Goal: Task Accomplishment & Management: Manage account settings

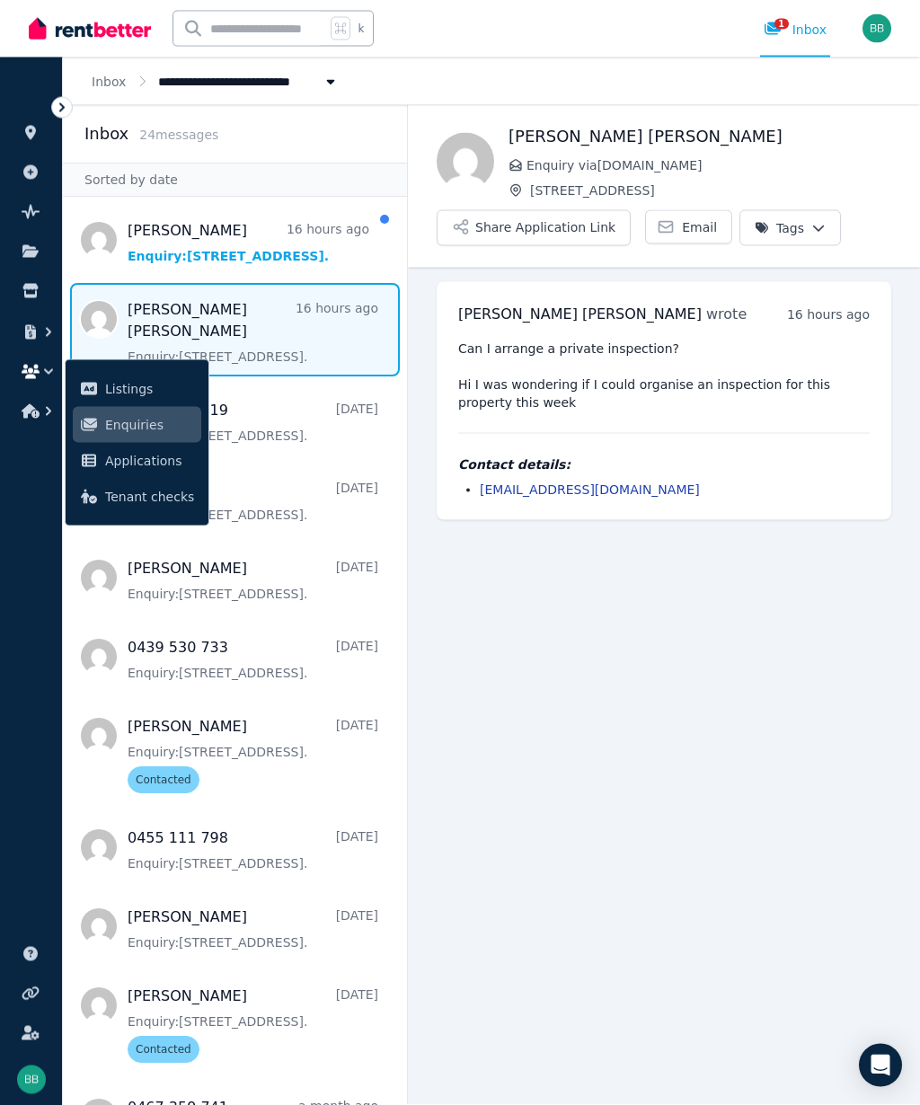
scroll to position [81, 0]
click at [538, 482] on link "k.grif@icloud.com" at bounding box center [590, 489] width 220 height 14
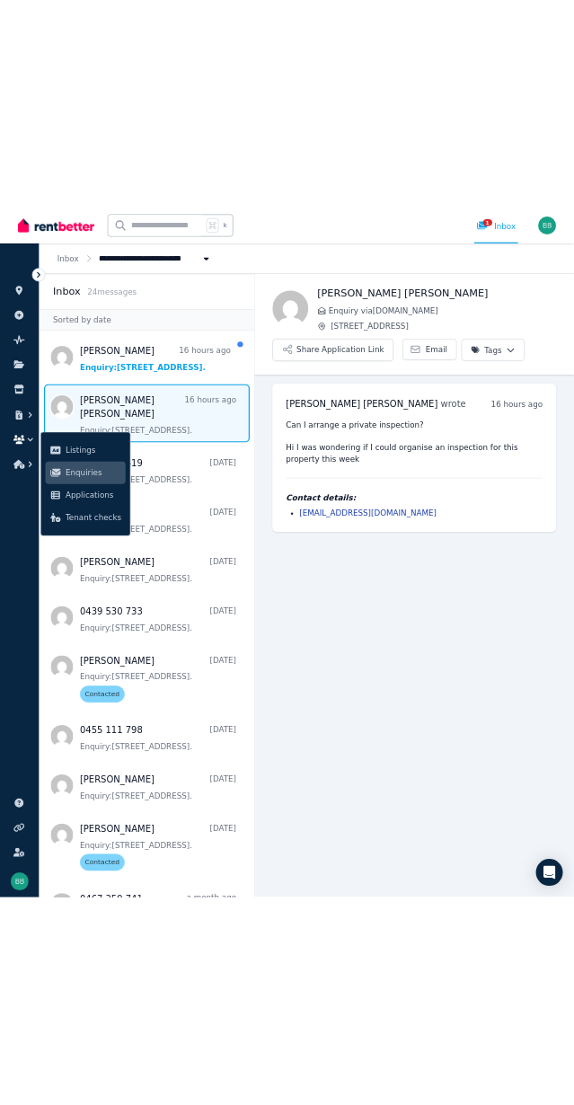
scroll to position [0, 0]
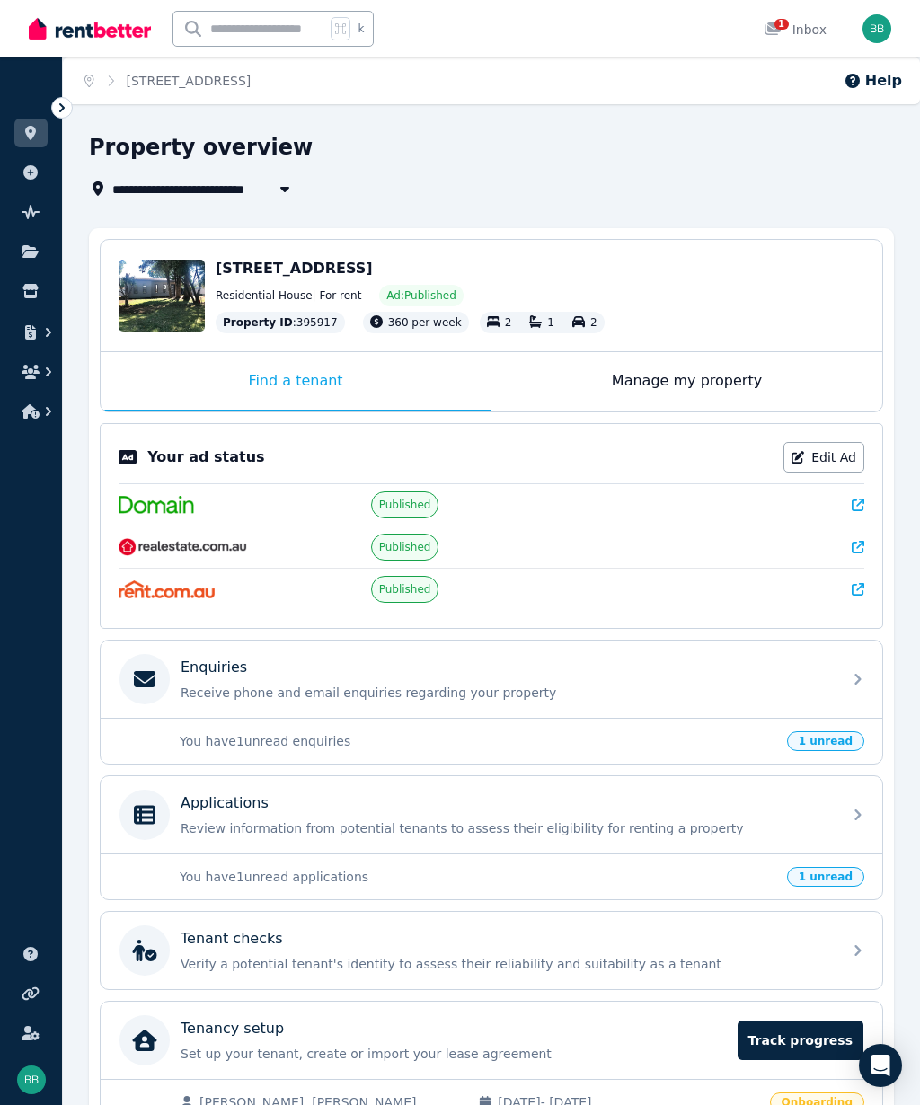
scroll to position [19, 0]
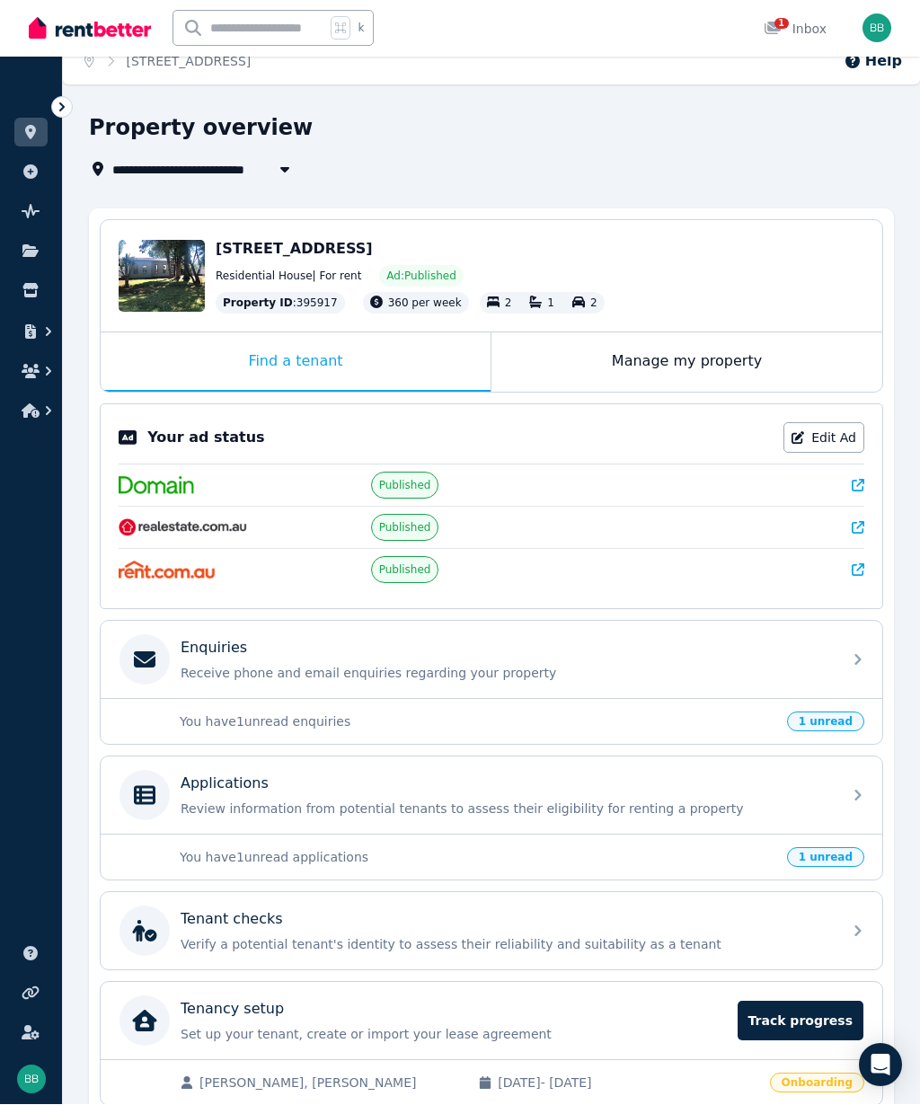
click at [816, 1021] on span "Track progress" at bounding box center [801, 1022] width 126 height 40
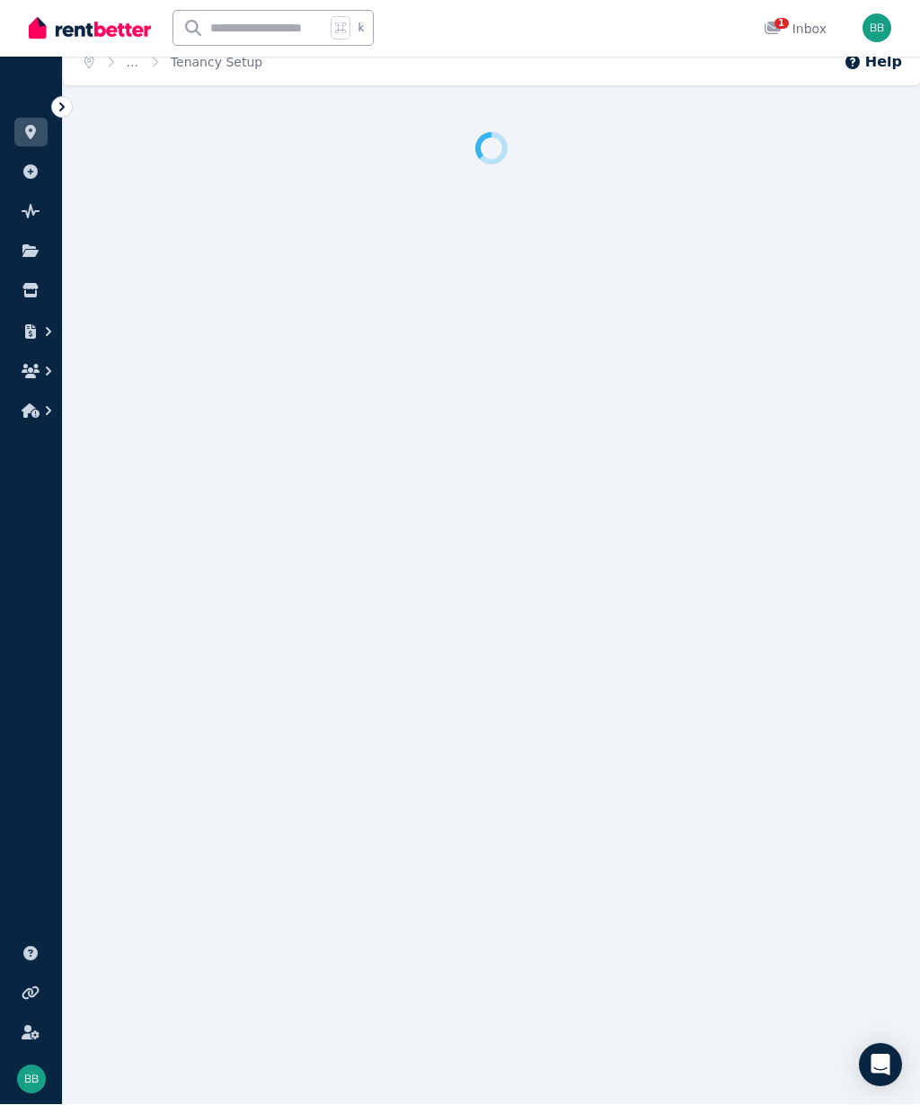
scroll to position [19, 0]
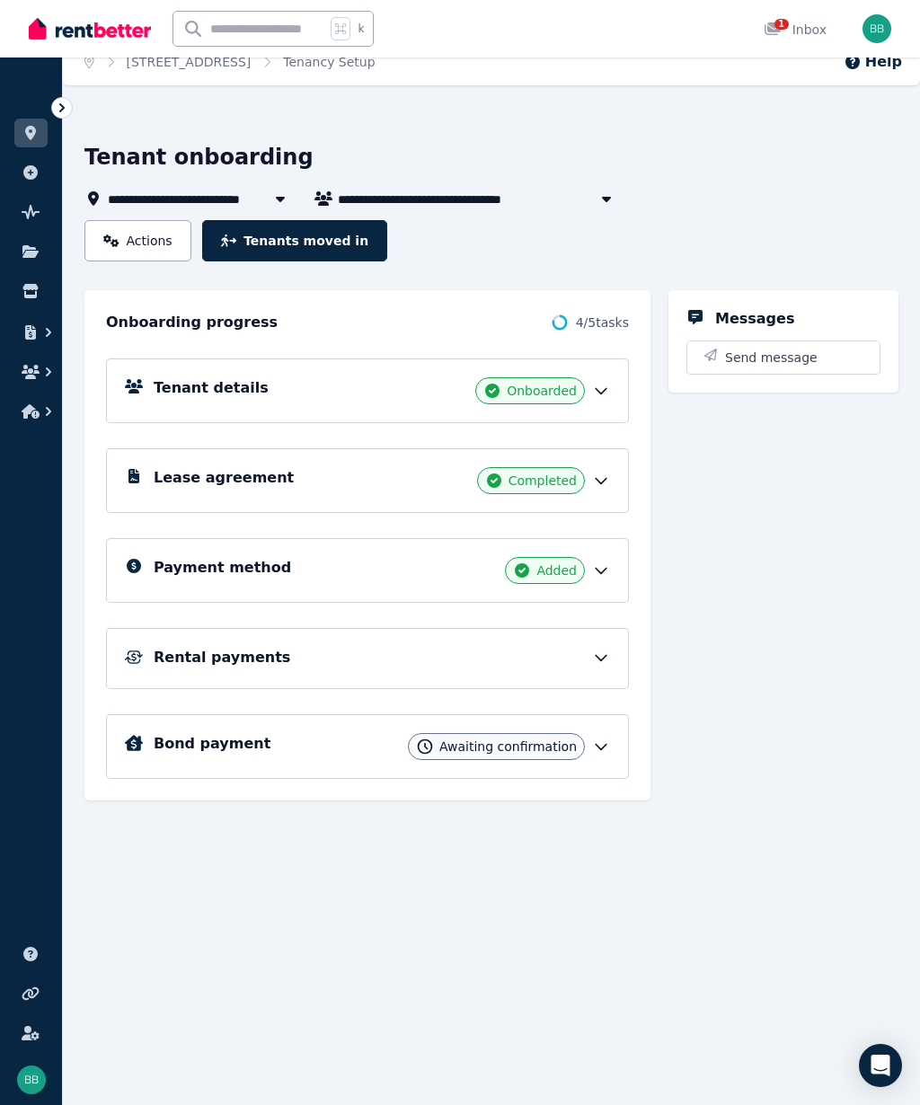
click at [609, 658] on icon at bounding box center [601, 658] width 18 height 18
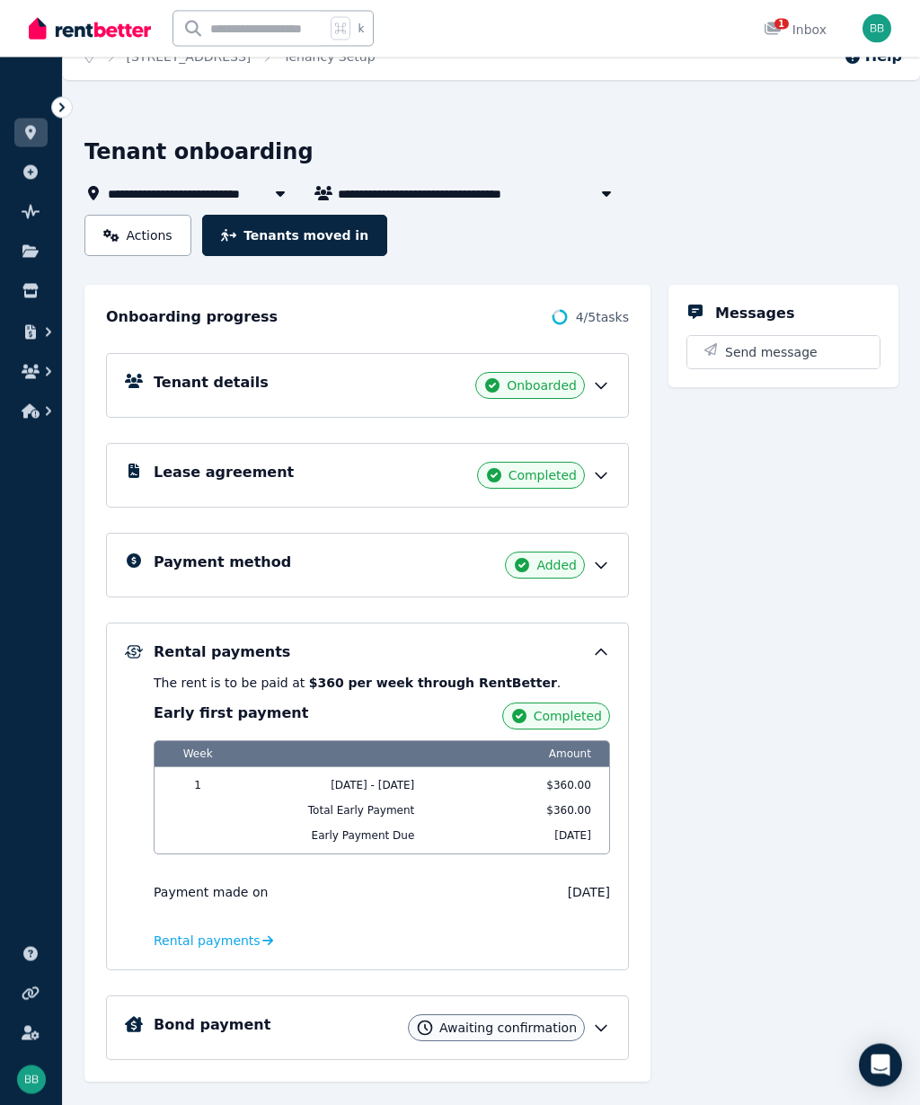
scroll to position [0, 0]
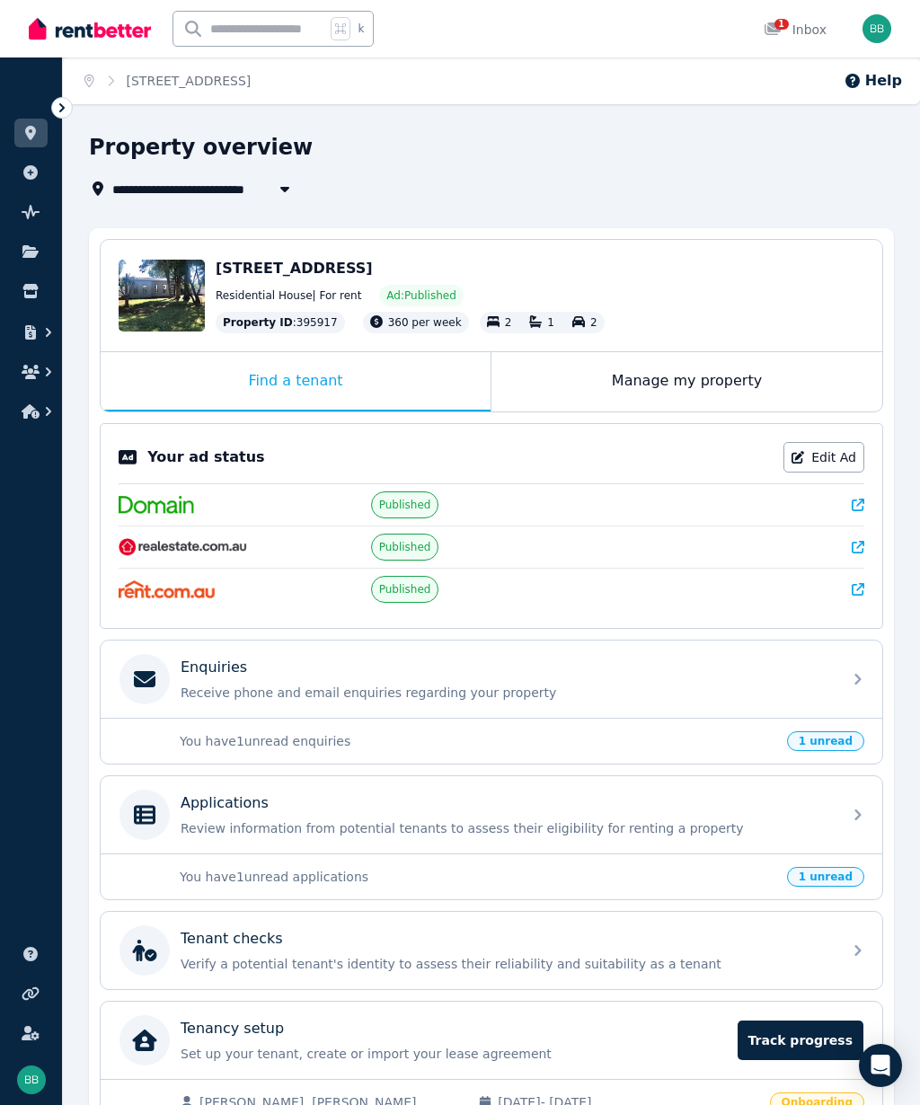
click at [834, 727] on div "You have 1 unread enquiries 1 unread" at bounding box center [492, 741] width 782 height 46
click at [835, 734] on span "1 unread" at bounding box center [825, 741] width 77 height 20
click at [864, 670] on icon at bounding box center [858, 679] width 22 height 22
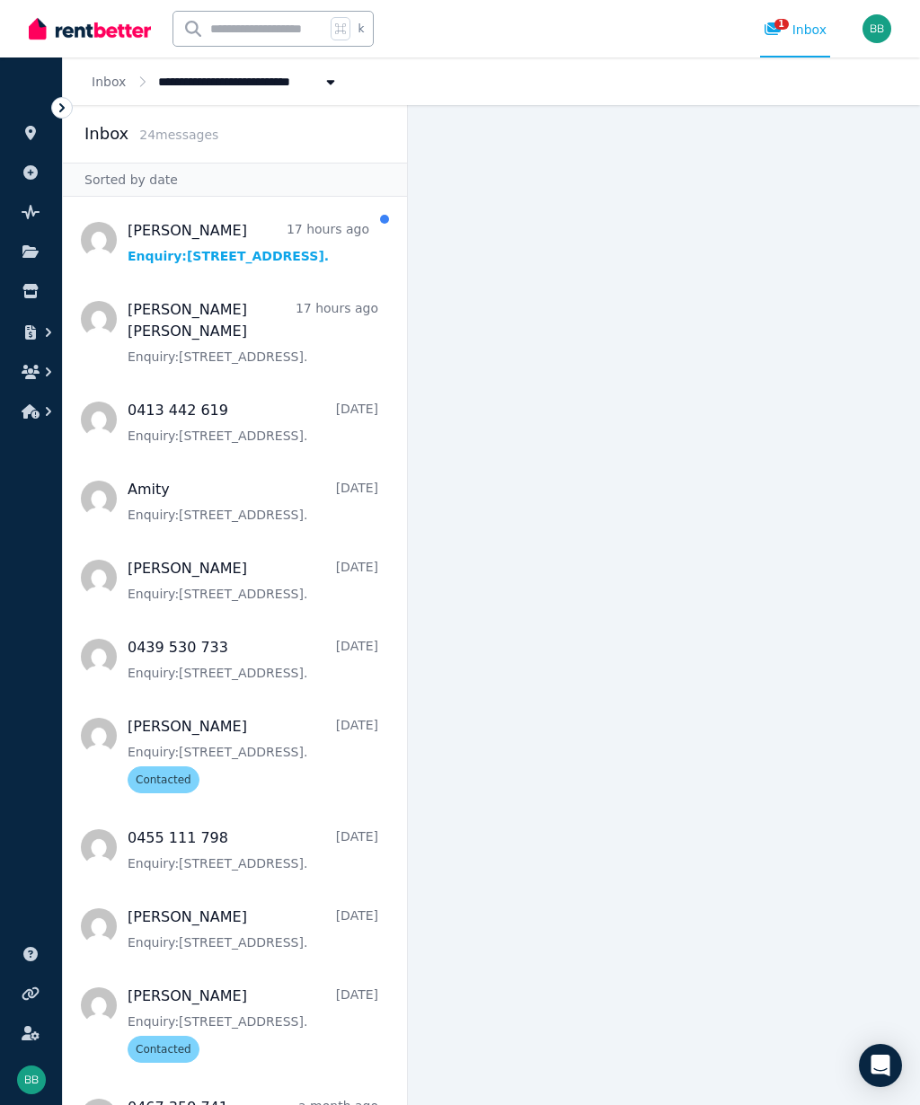
click at [245, 255] on span "Message list" at bounding box center [235, 240] width 344 height 72
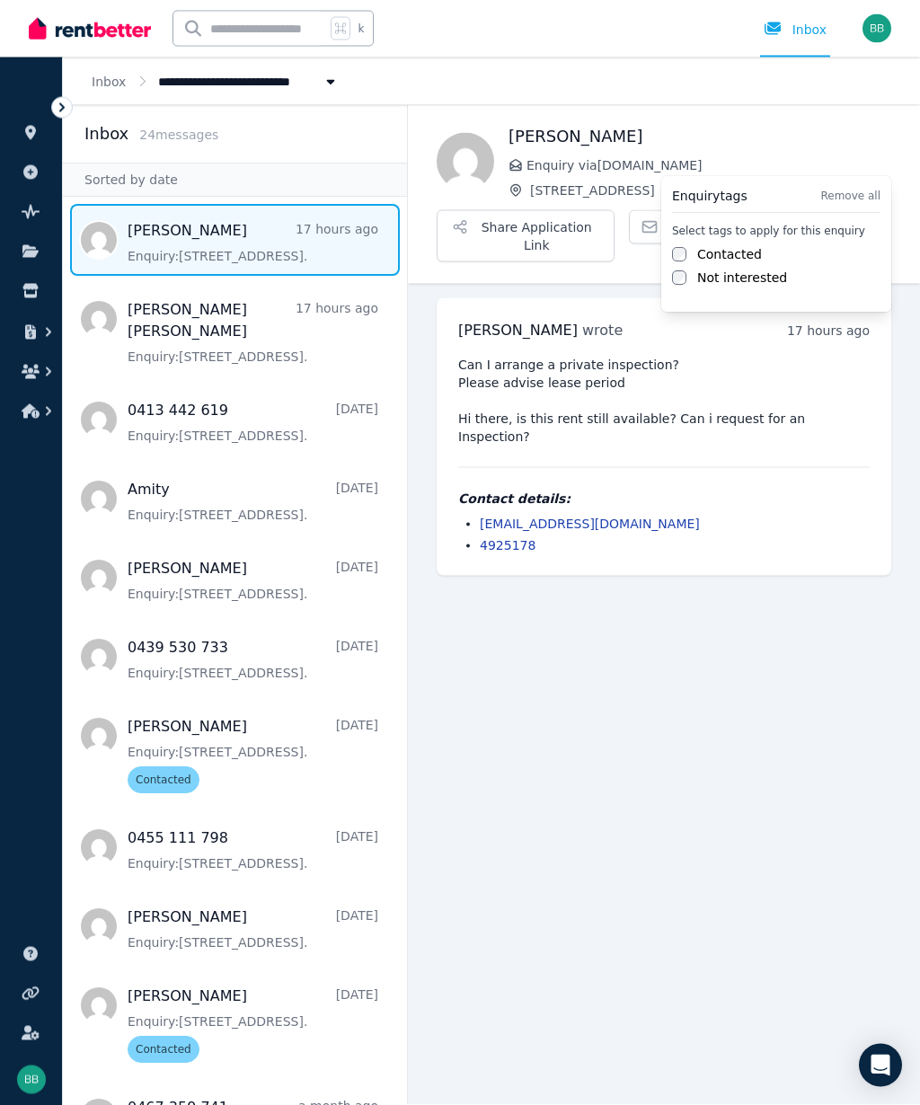
scroll to position [81, 0]
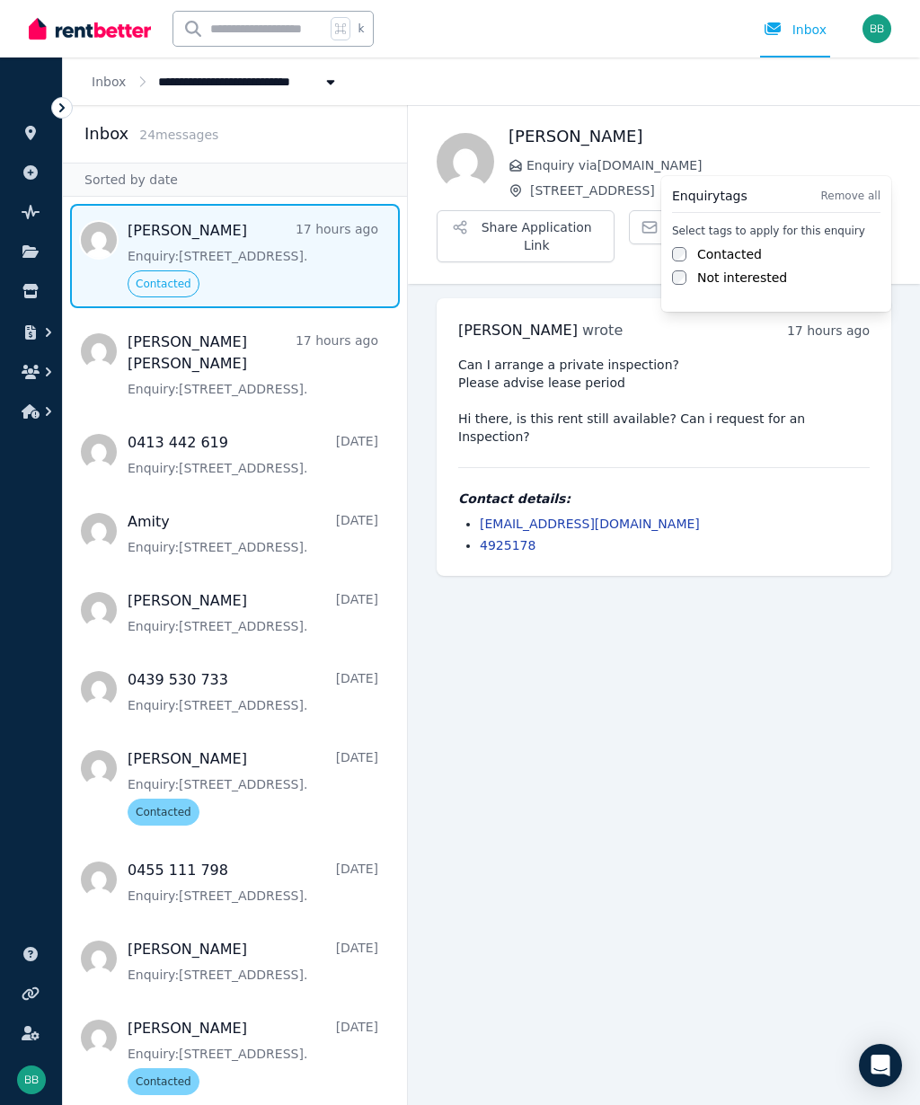
click at [825, 560] on html "**********" at bounding box center [460, 552] width 920 height 1105
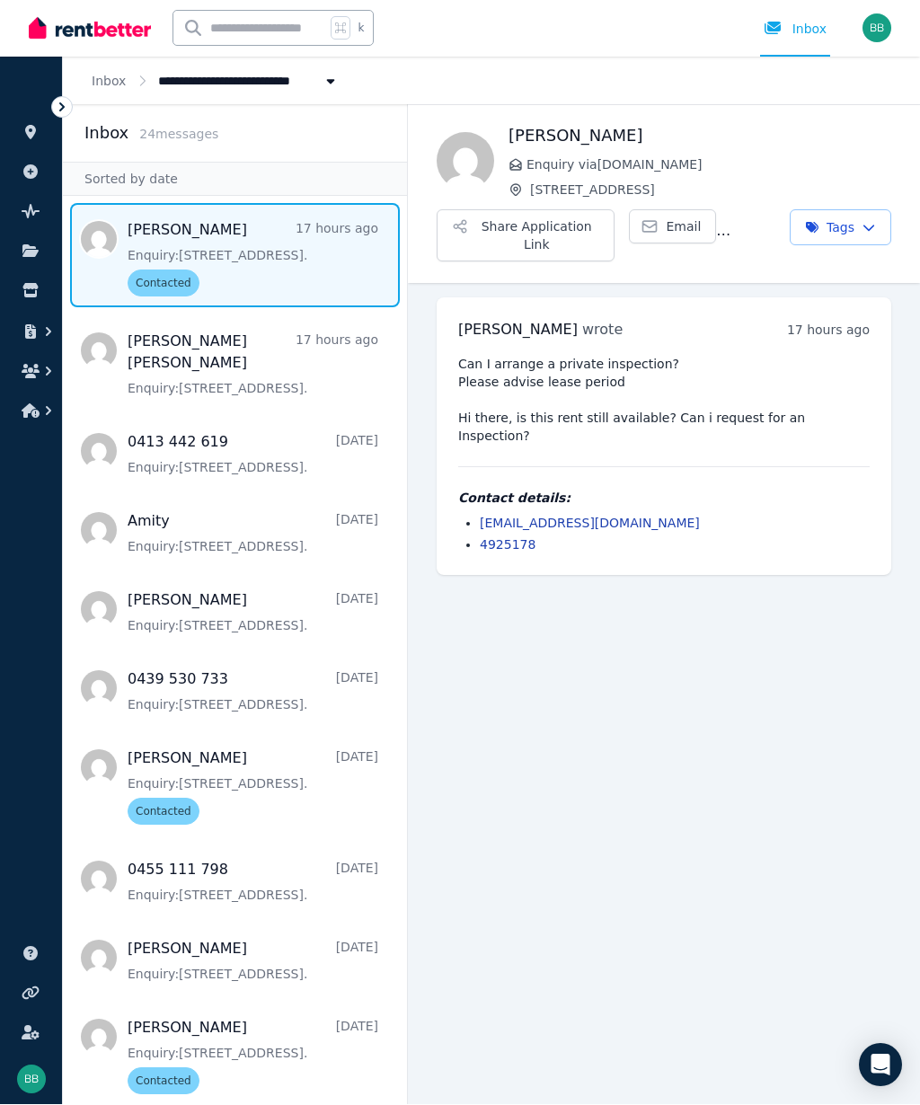
click at [220, 923] on span "Message list" at bounding box center [235, 959] width 344 height 72
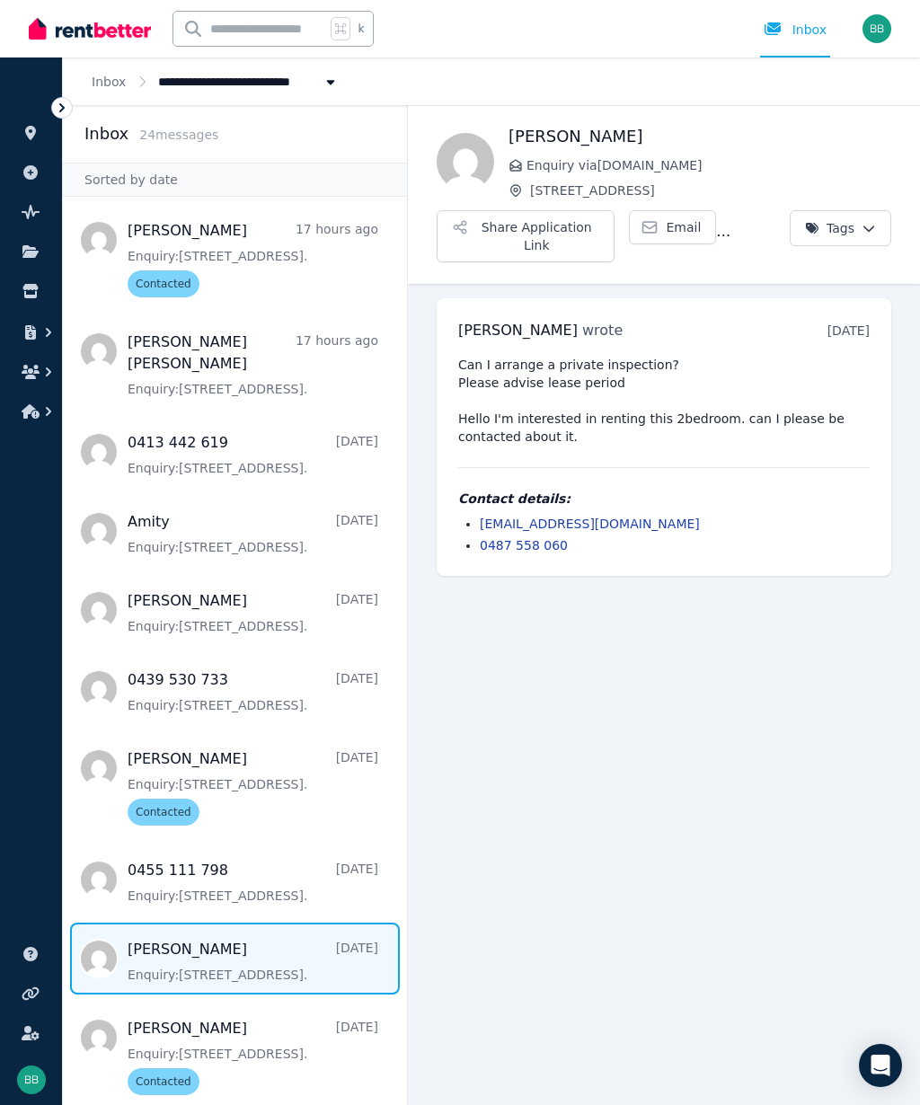
scroll to position [81, 0]
click at [590, 517] on link "nyleeta.m88@gmail.com" at bounding box center [590, 524] width 220 height 14
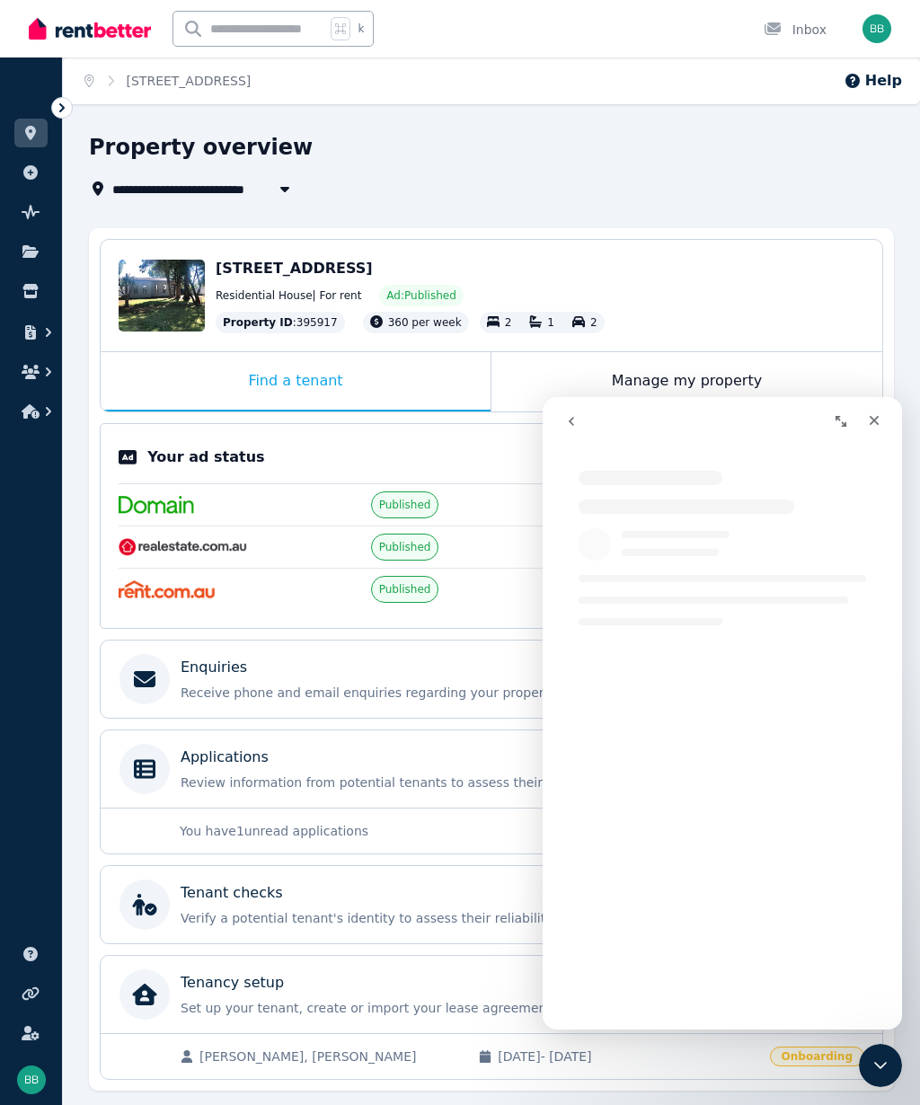
click at [432, 788] on p "Review information from potential tenants to assess their eligibility for renti…" at bounding box center [506, 782] width 650 height 18
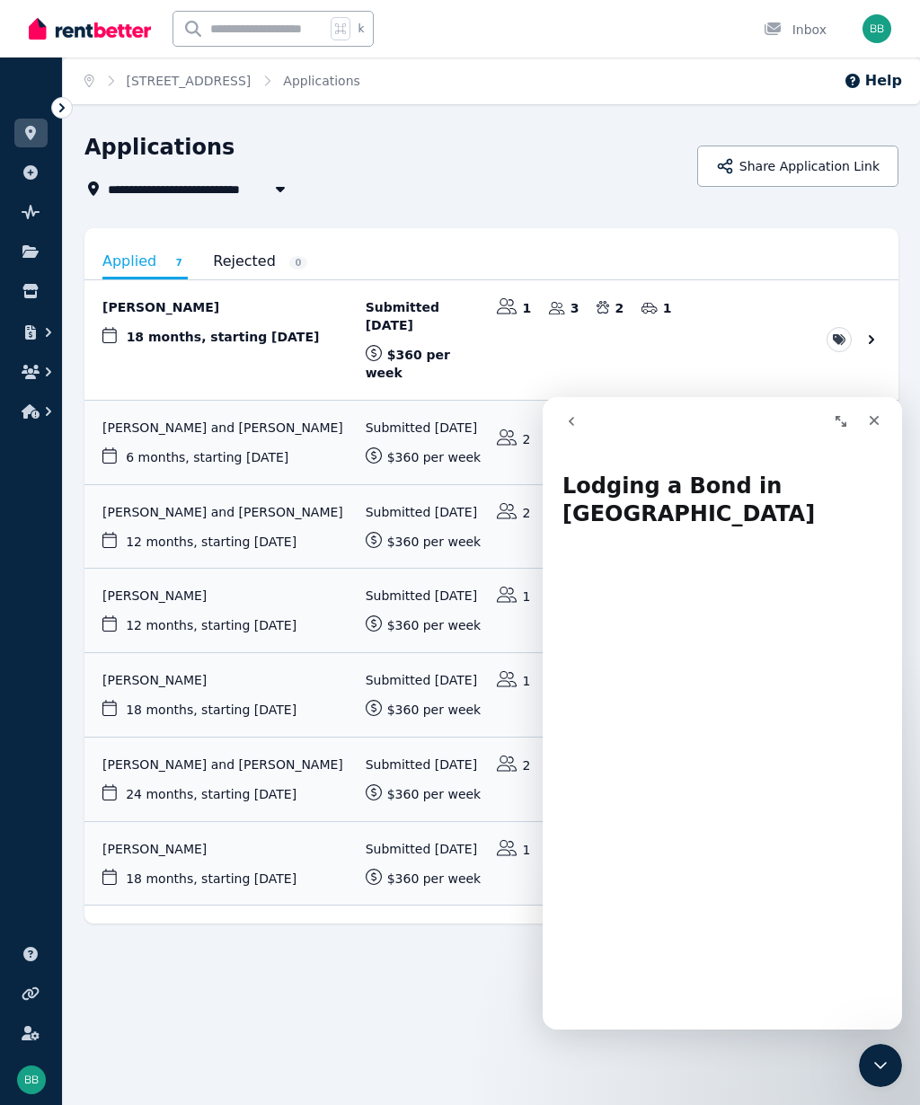
scroll to position [-1, 0]
click at [886, 417] on div "Close" at bounding box center [874, 420] width 32 height 32
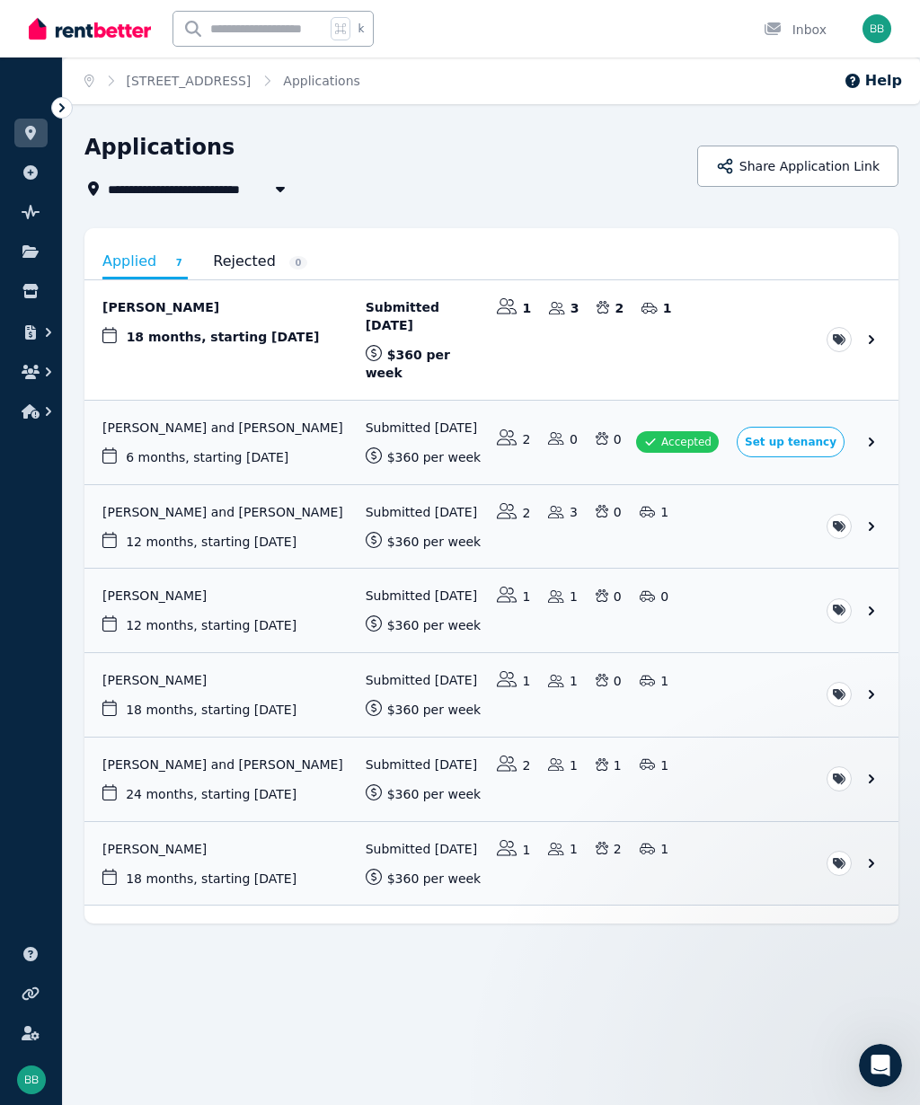
scroll to position [0, 0]
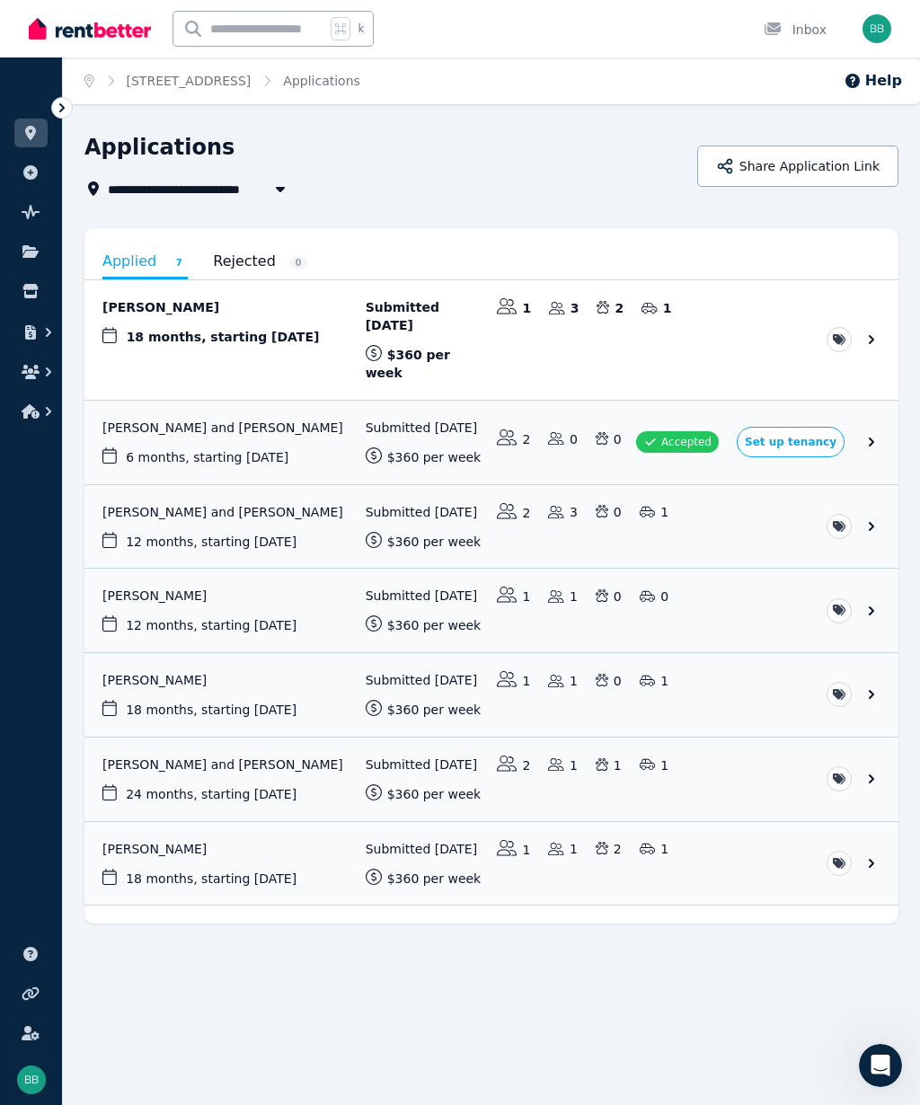
click at [802, 438] on link "View application: Amarachi Nwaogwugwu and Moses Samuel" at bounding box center [491, 443] width 814 height 84
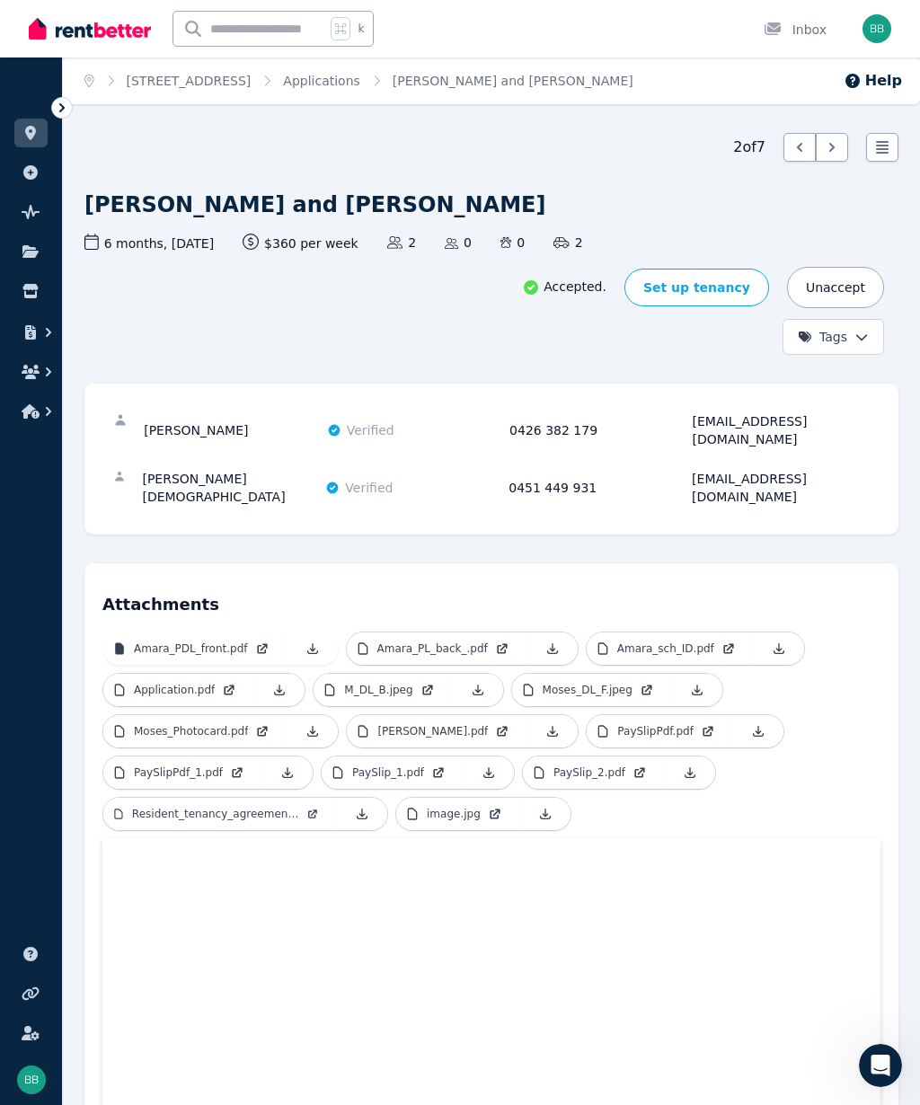
click at [712, 298] on link "Set up tenancy" at bounding box center [696, 288] width 145 height 38
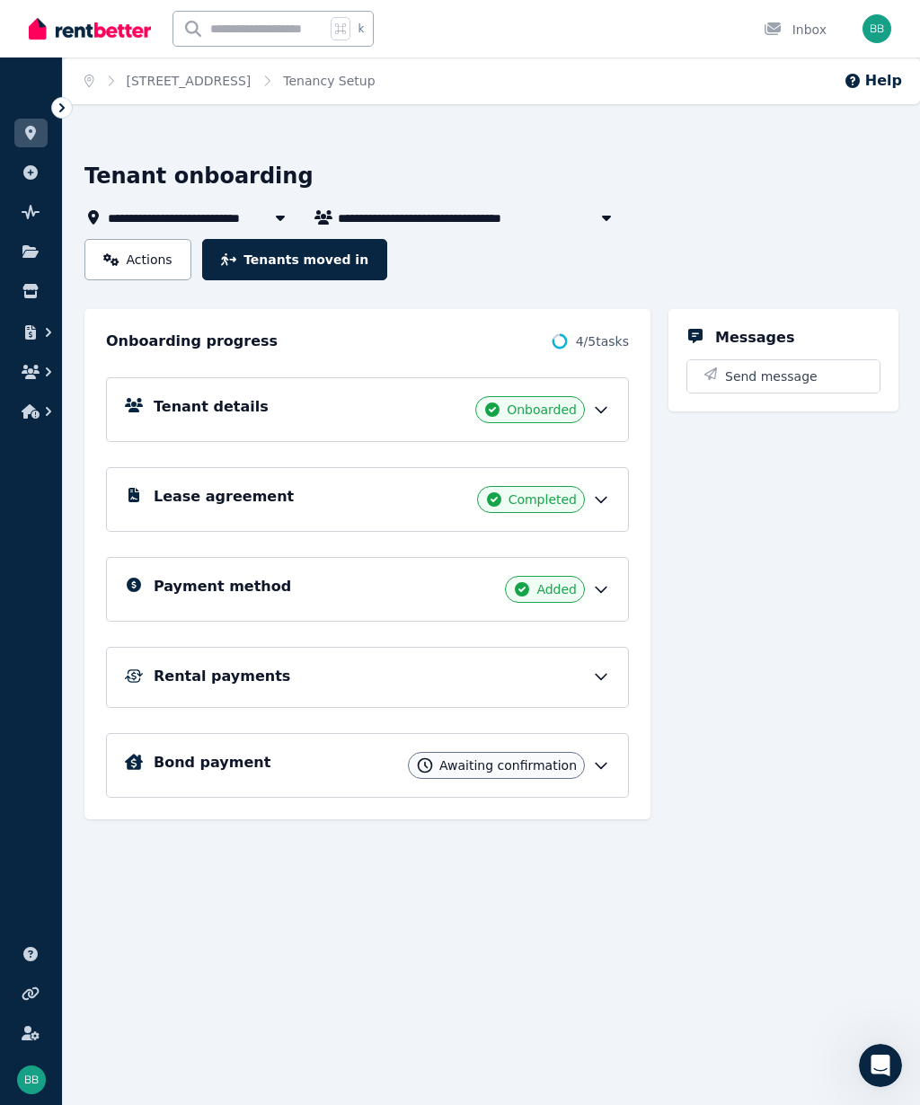
click at [606, 759] on icon at bounding box center [601, 765] width 18 height 18
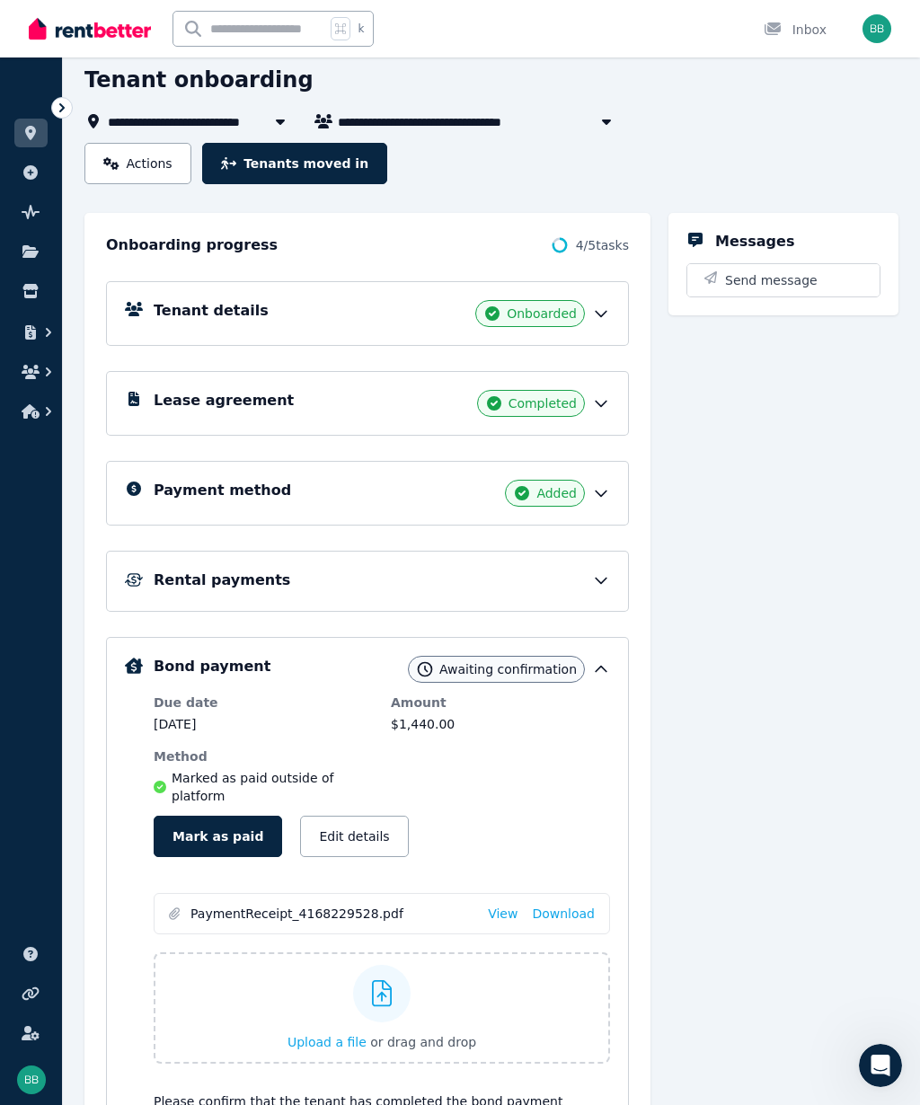
scroll to position [105, 0]
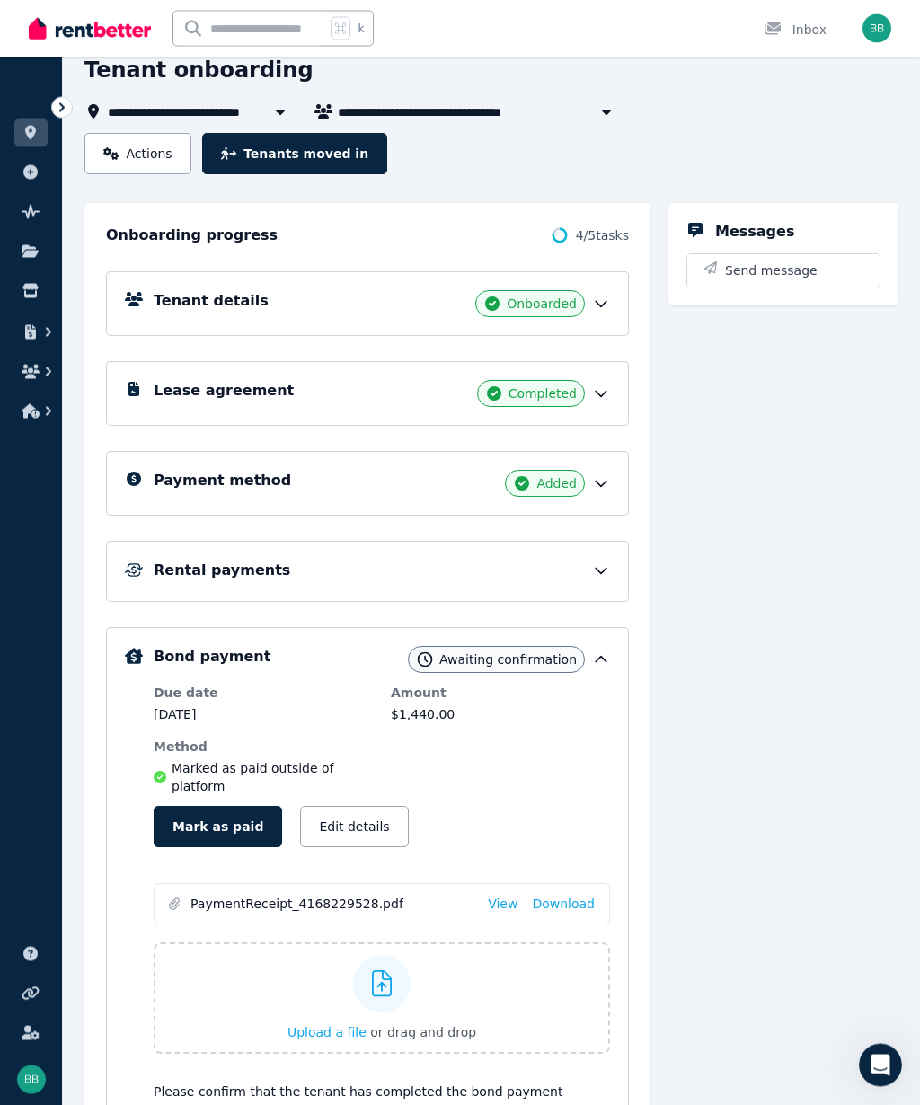
click at [218, 838] on button "Mark as paid" at bounding box center [218, 827] width 128 height 41
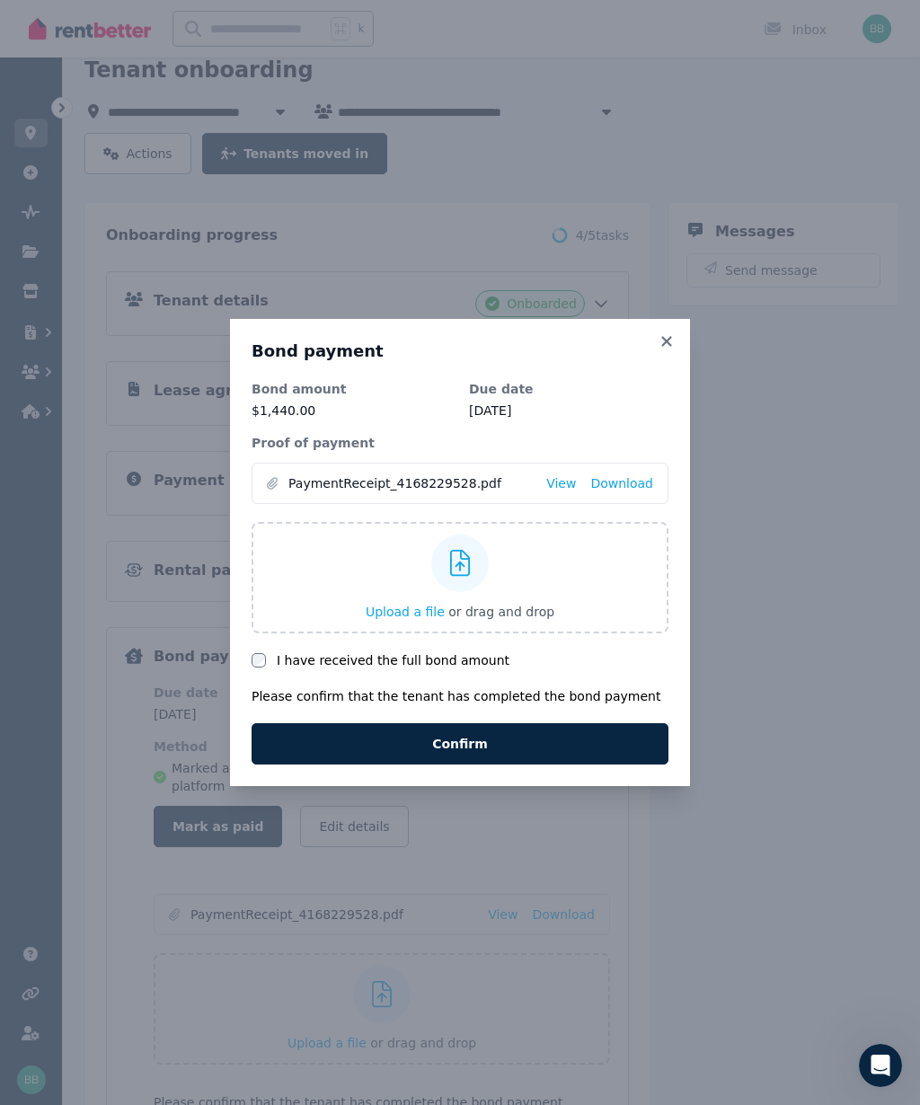
click at [638, 492] on link "Download" at bounding box center [621, 483] width 63 height 18
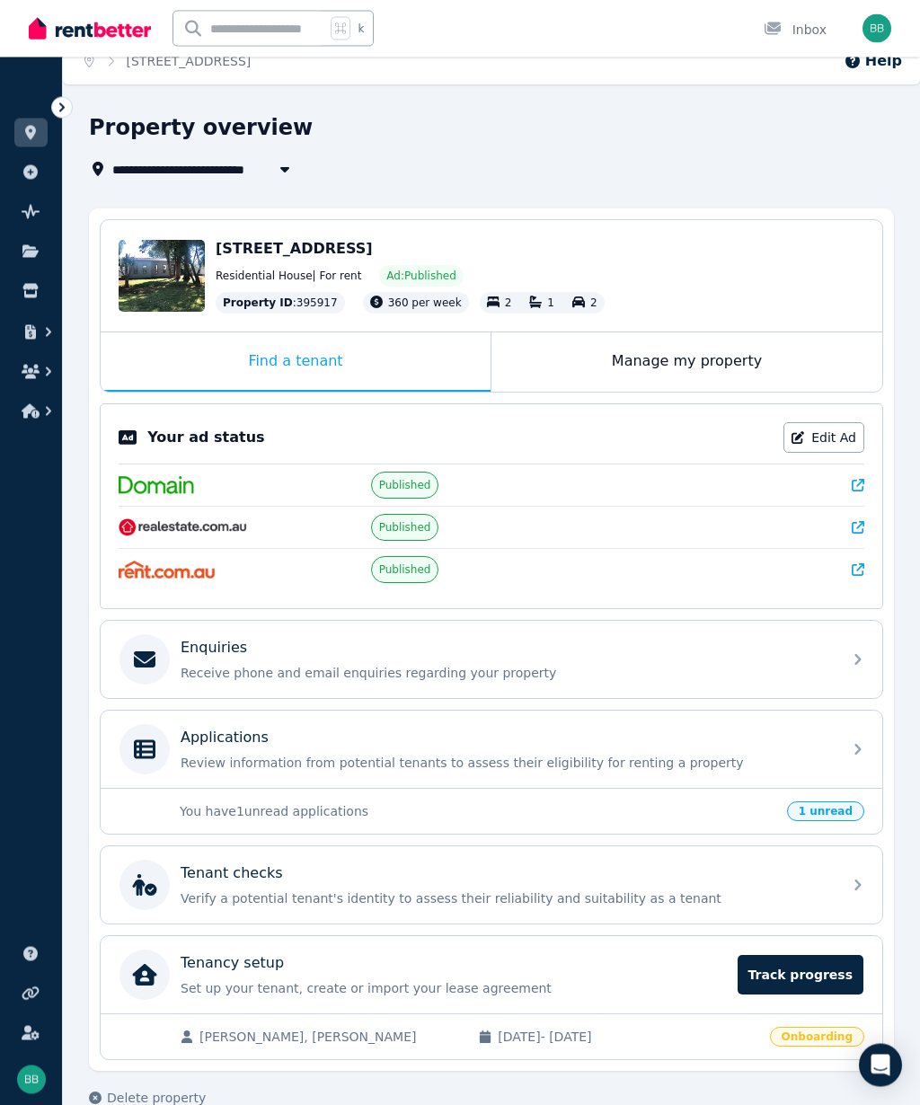
scroll to position [54, 0]
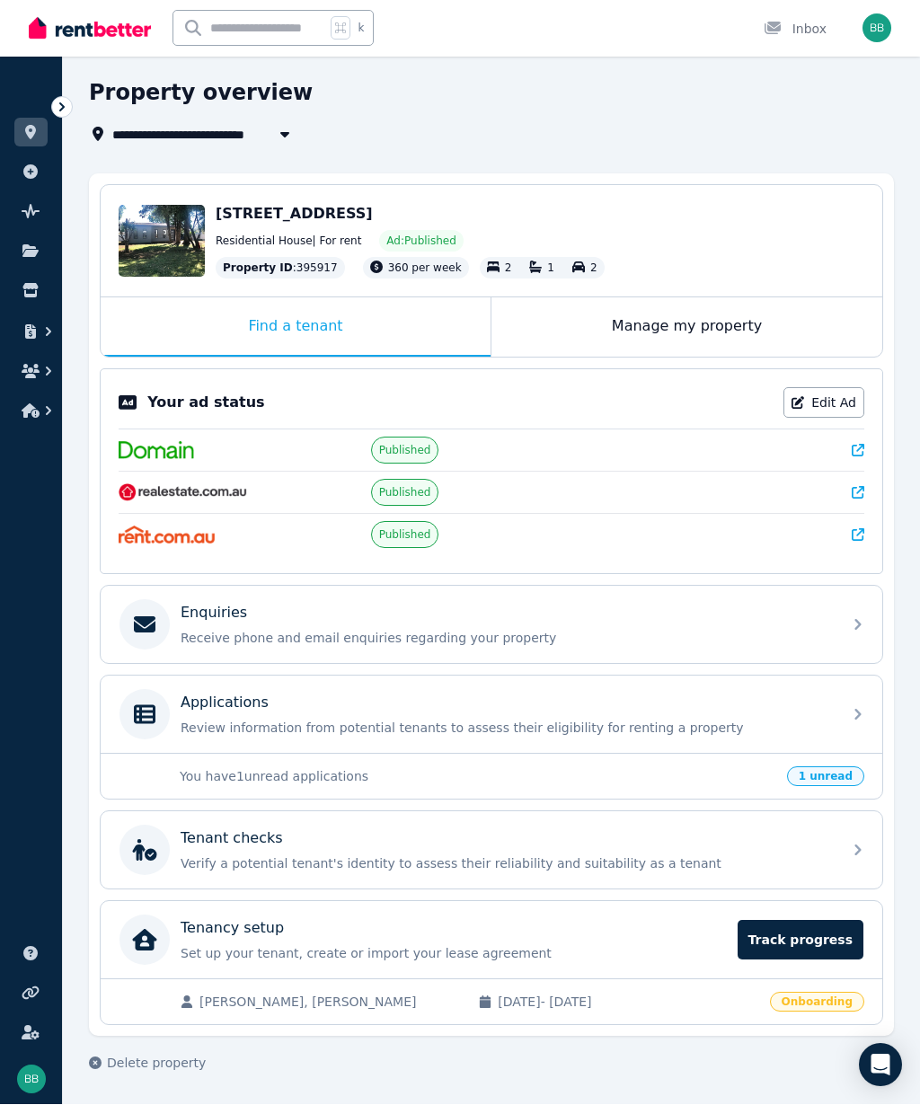
click at [820, 950] on span "Track progress" at bounding box center [801, 941] width 126 height 40
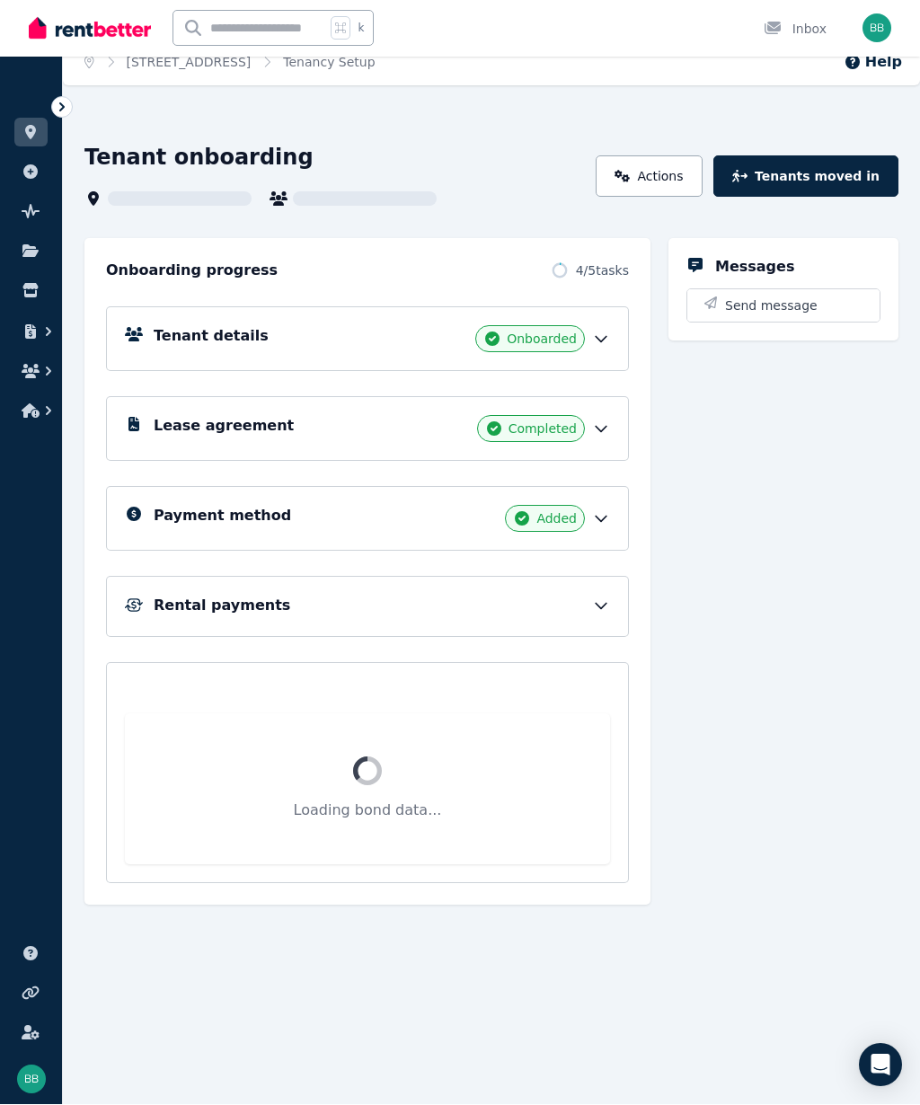
scroll to position [19, 0]
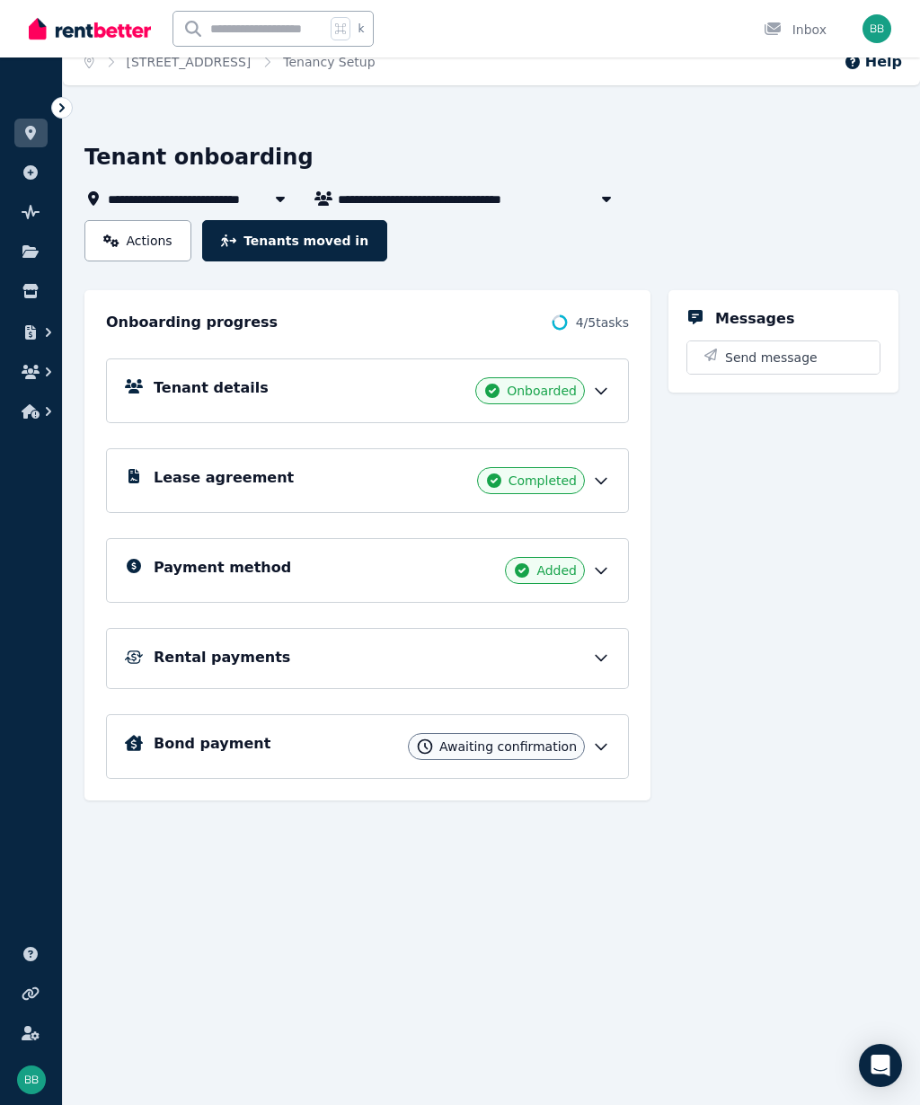
click at [607, 665] on icon at bounding box center [601, 658] width 18 height 18
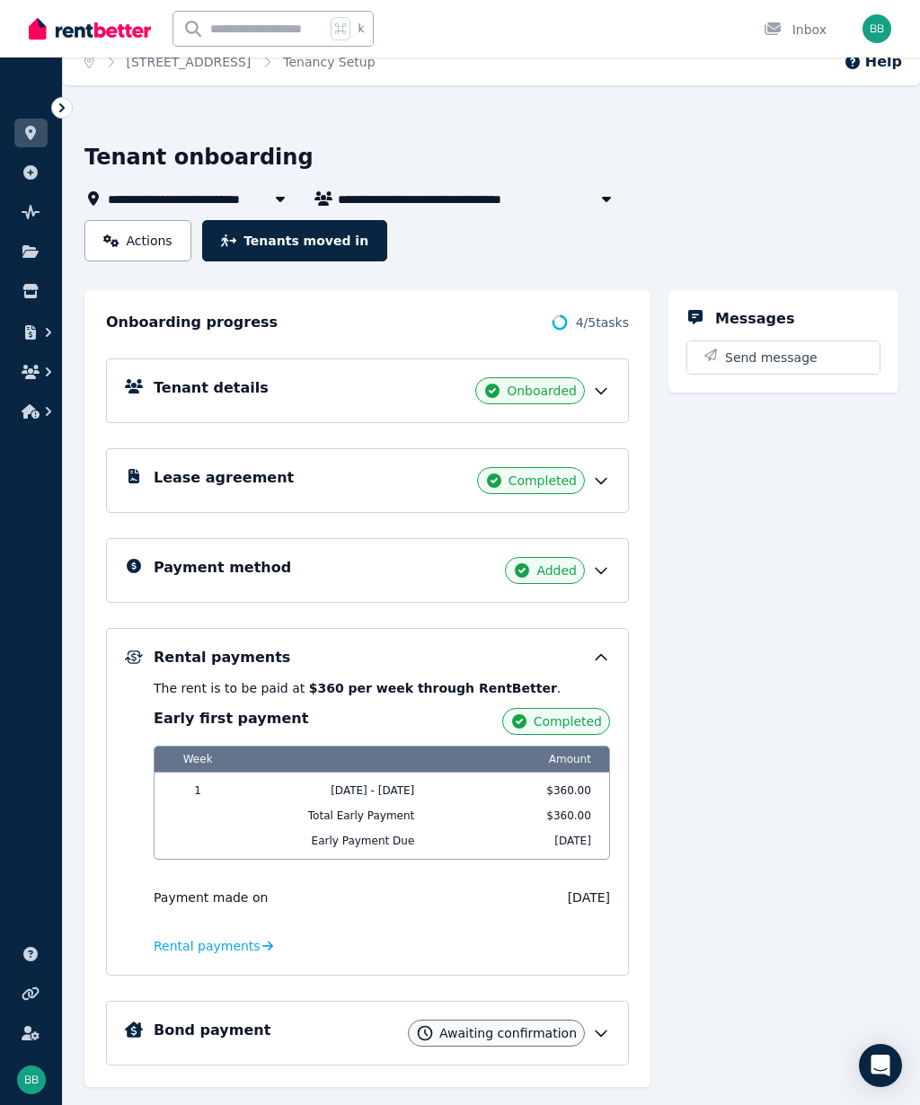
click at [732, 773] on div "Messages Send message" at bounding box center [783, 688] width 230 height 797
click at [608, 654] on icon at bounding box center [601, 658] width 18 height 18
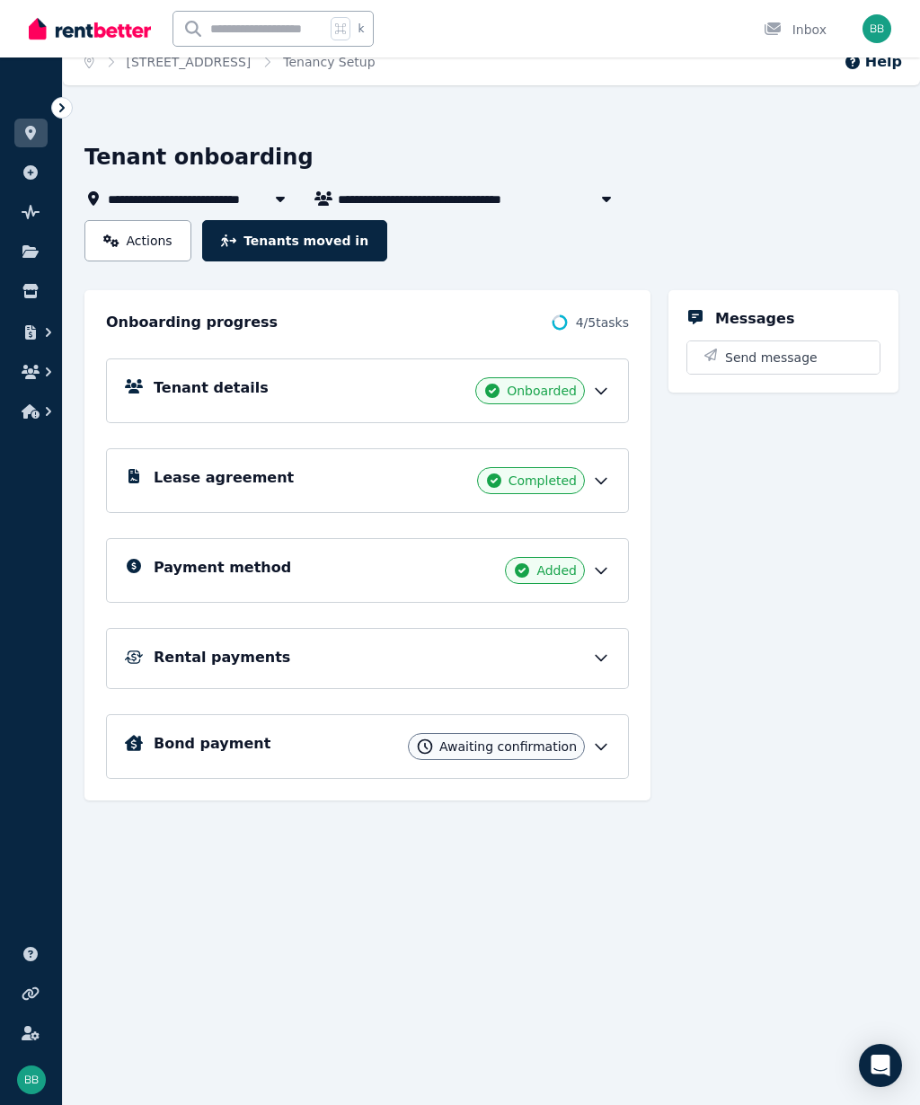
click at [315, 252] on button "Tenants moved in" at bounding box center [294, 240] width 185 height 41
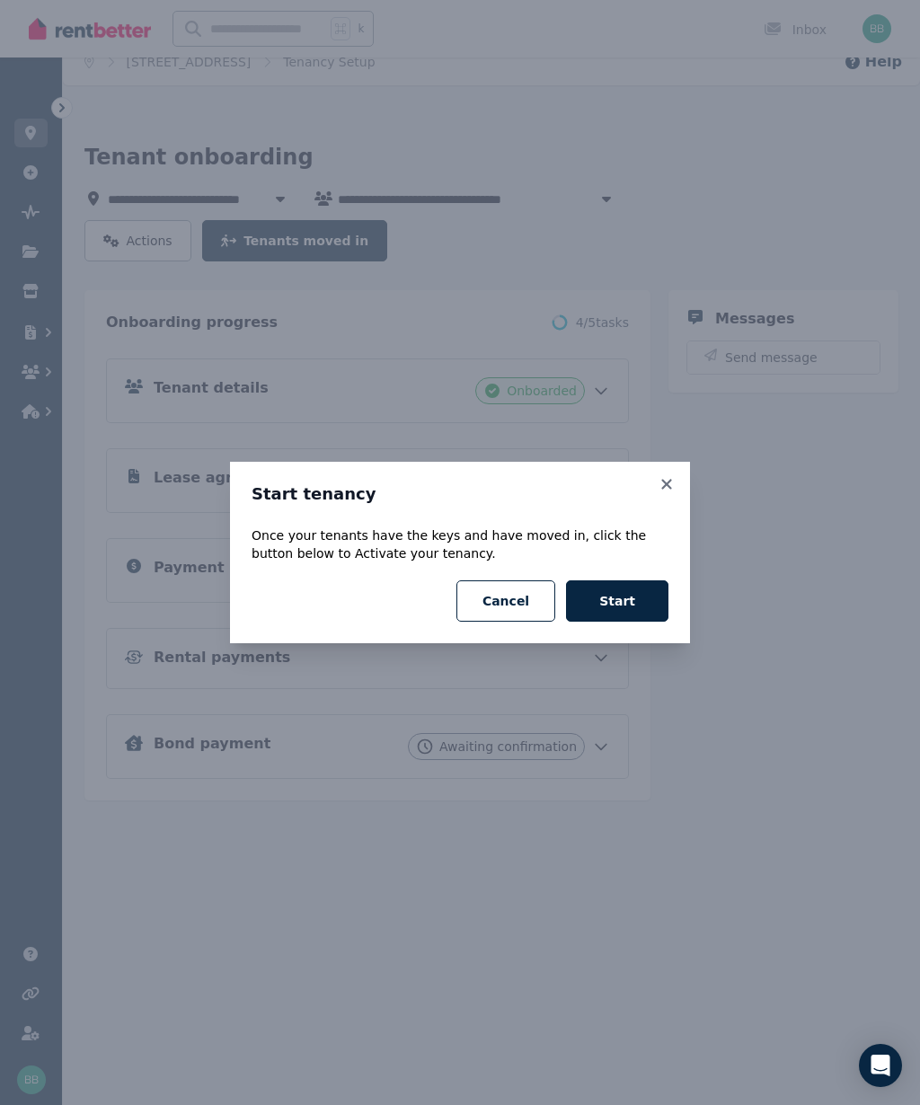
click at [637, 601] on button "Start" at bounding box center [617, 600] width 102 height 41
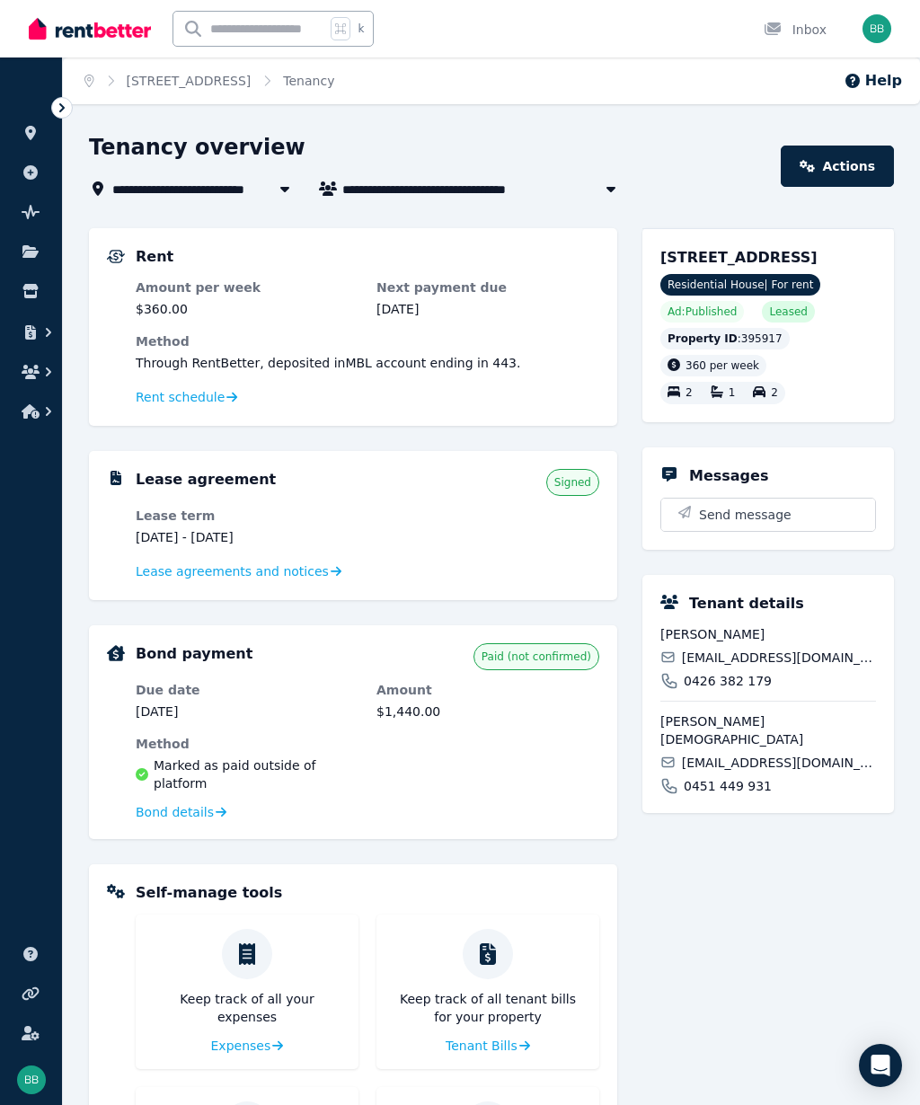
click at [840, 167] on link "Actions" at bounding box center [837, 166] width 113 height 41
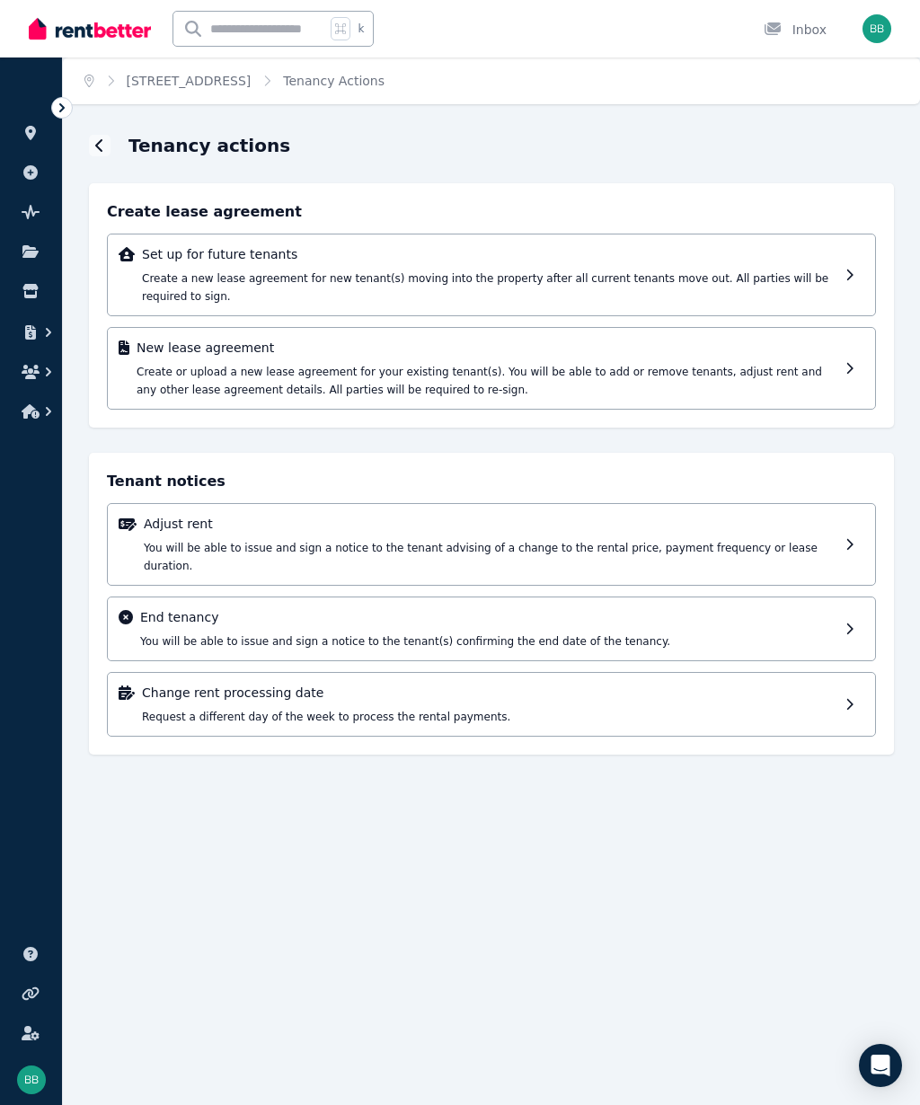
click at [27, 144] on link at bounding box center [30, 133] width 33 height 29
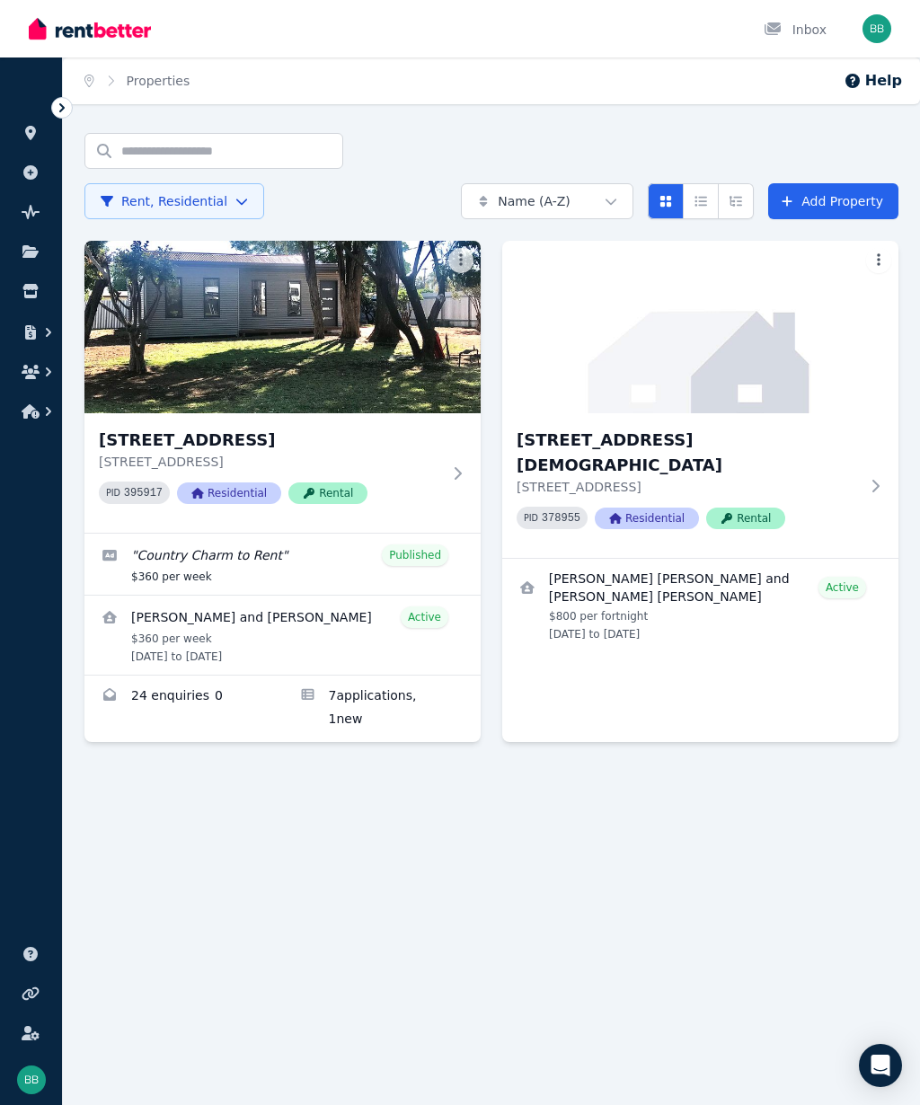
click at [466, 478] on icon at bounding box center [457, 473] width 18 height 14
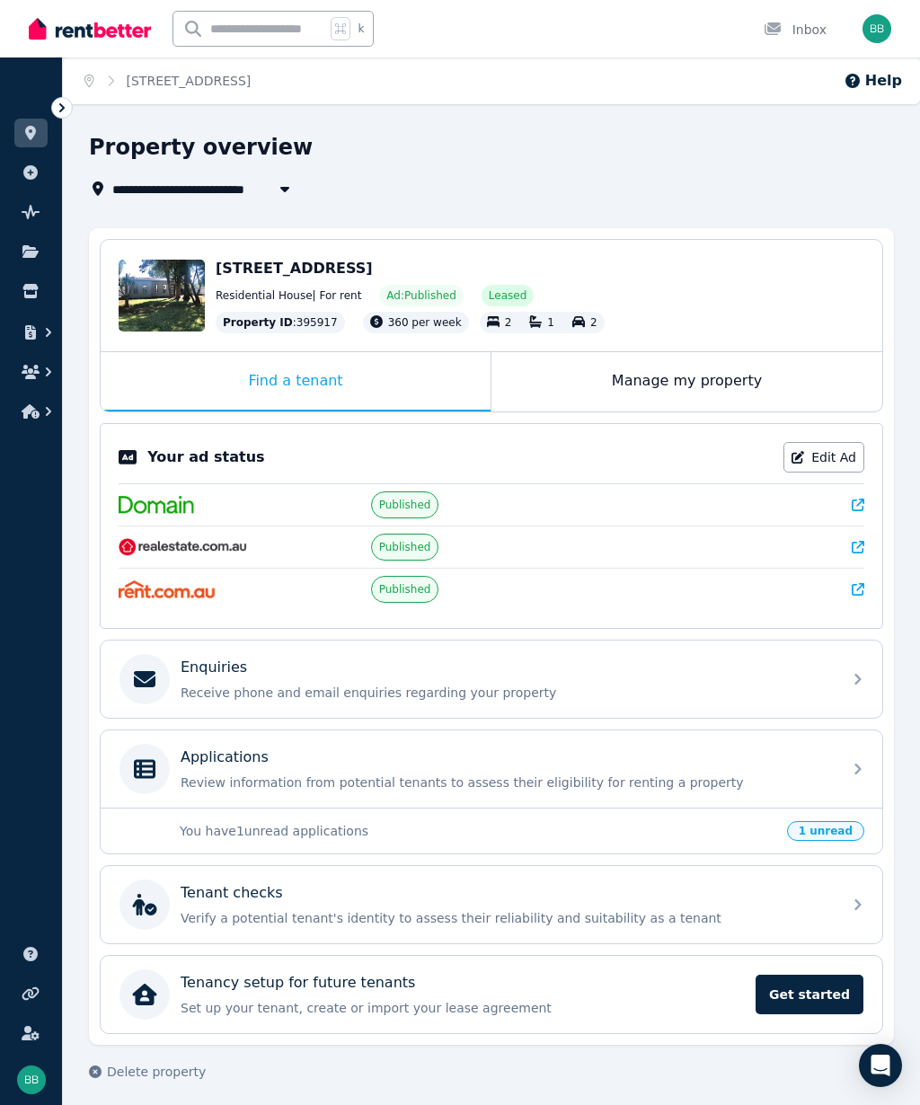
scroll to position [8, 0]
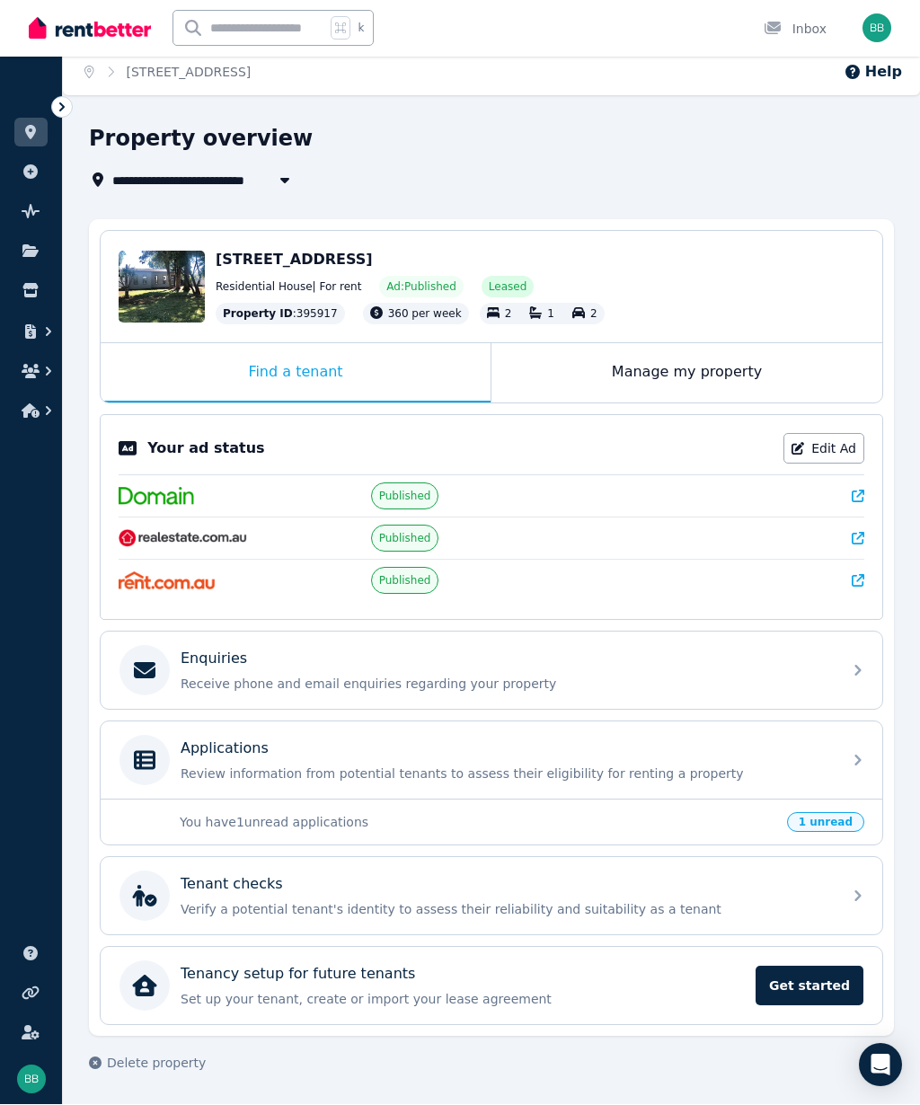
click at [215, 20] on input "text" at bounding box center [249, 29] width 152 height 34
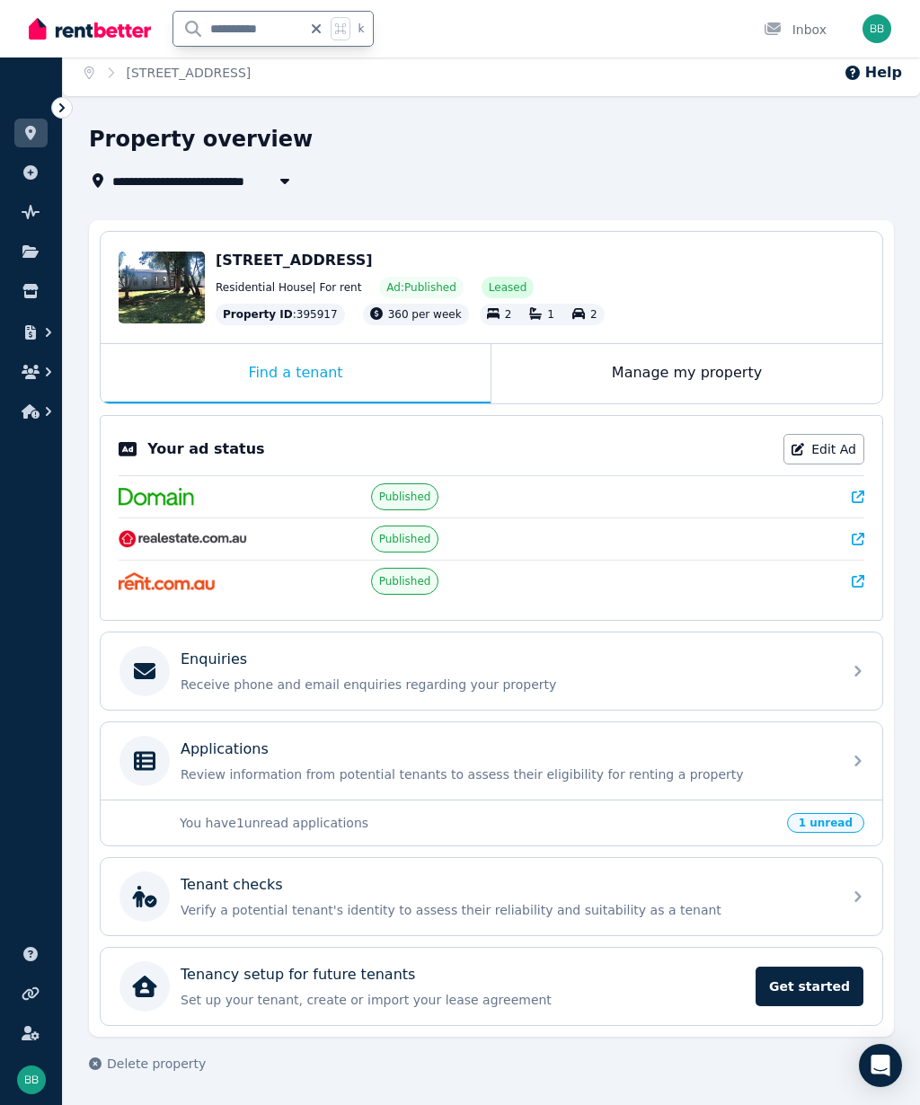
type input "**********"
click at [361, 249] on div "Edit [STREET_ADDRESS] Residential House | For rent Ad: Published Leased Propert…" at bounding box center [492, 287] width 782 height 111
click at [165, 295] on div "Edit" at bounding box center [178, 307] width 48 height 25
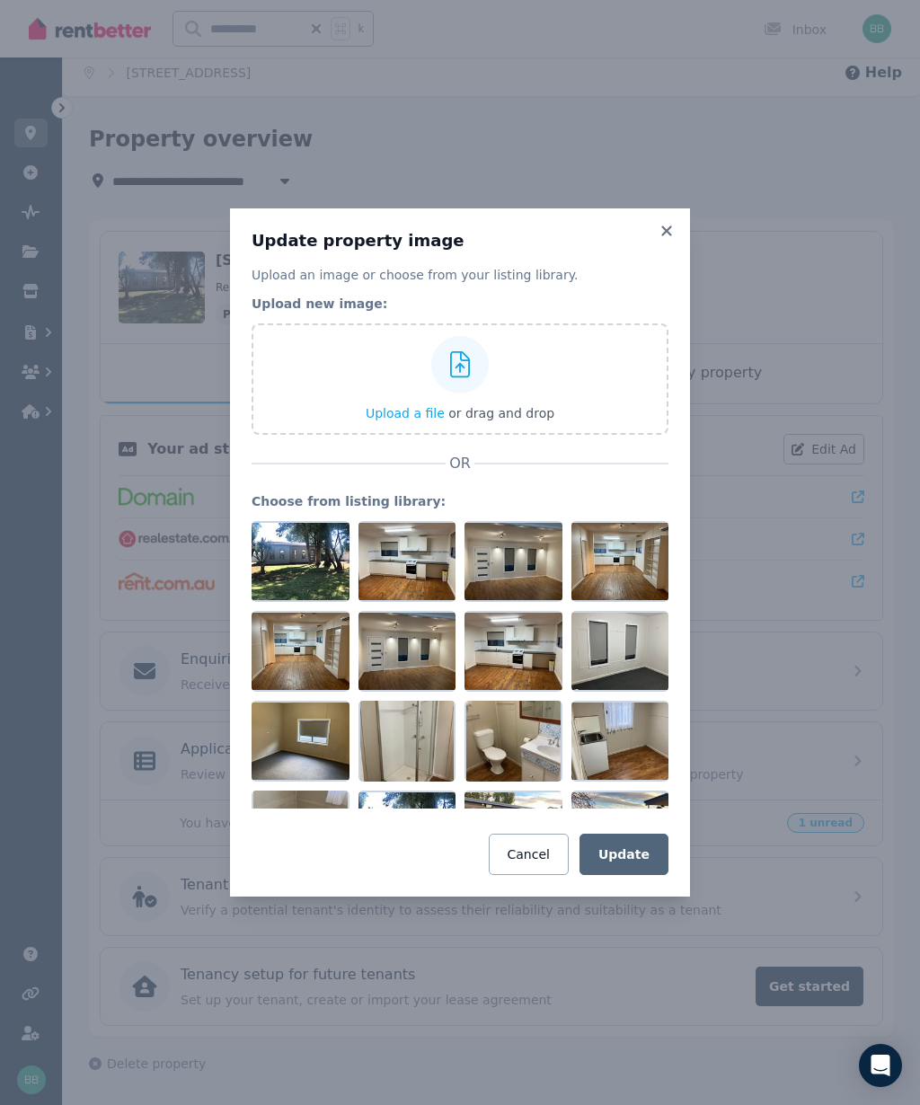
click at [674, 237] on icon at bounding box center [667, 231] width 18 height 16
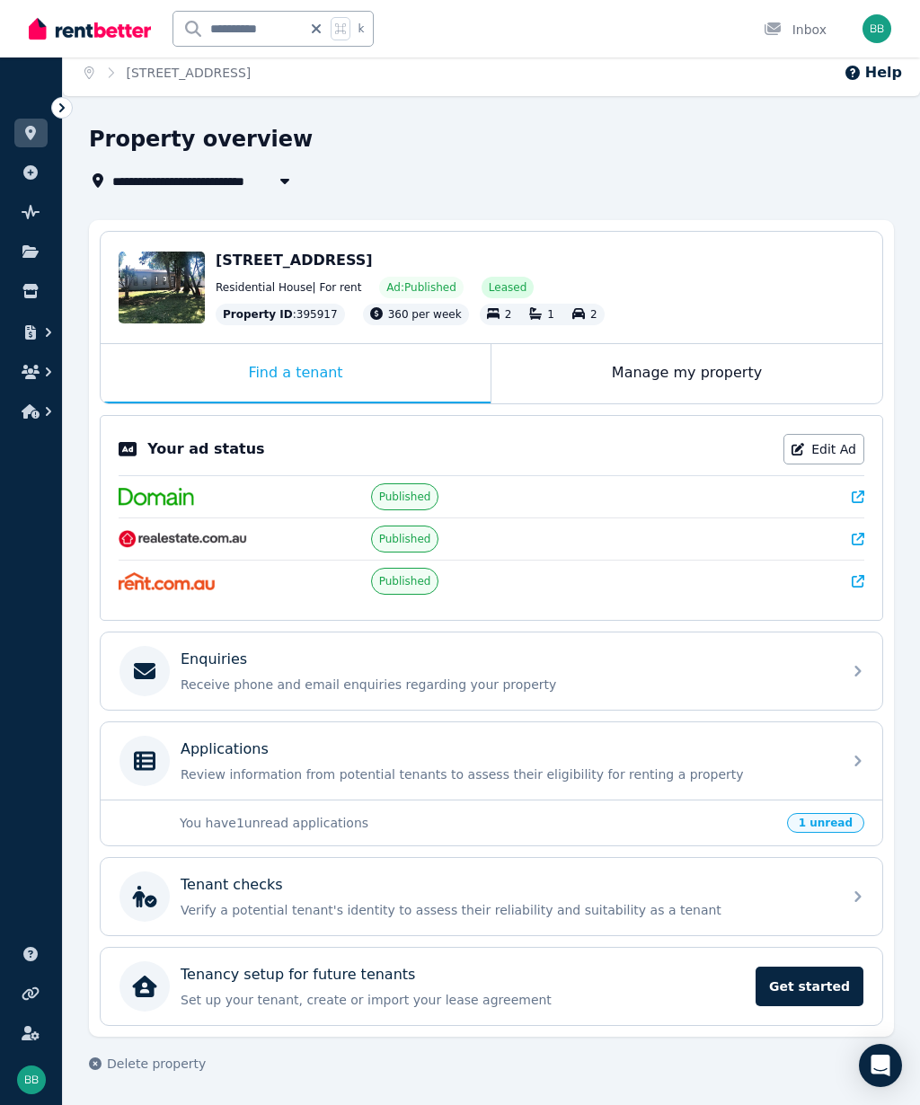
click at [373, 260] on span "[STREET_ADDRESS]" at bounding box center [294, 260] width 157 height 17
click at [278, 183] on icon "button" at bounding box center [285, 180] width 18 height 14
type input "**********"
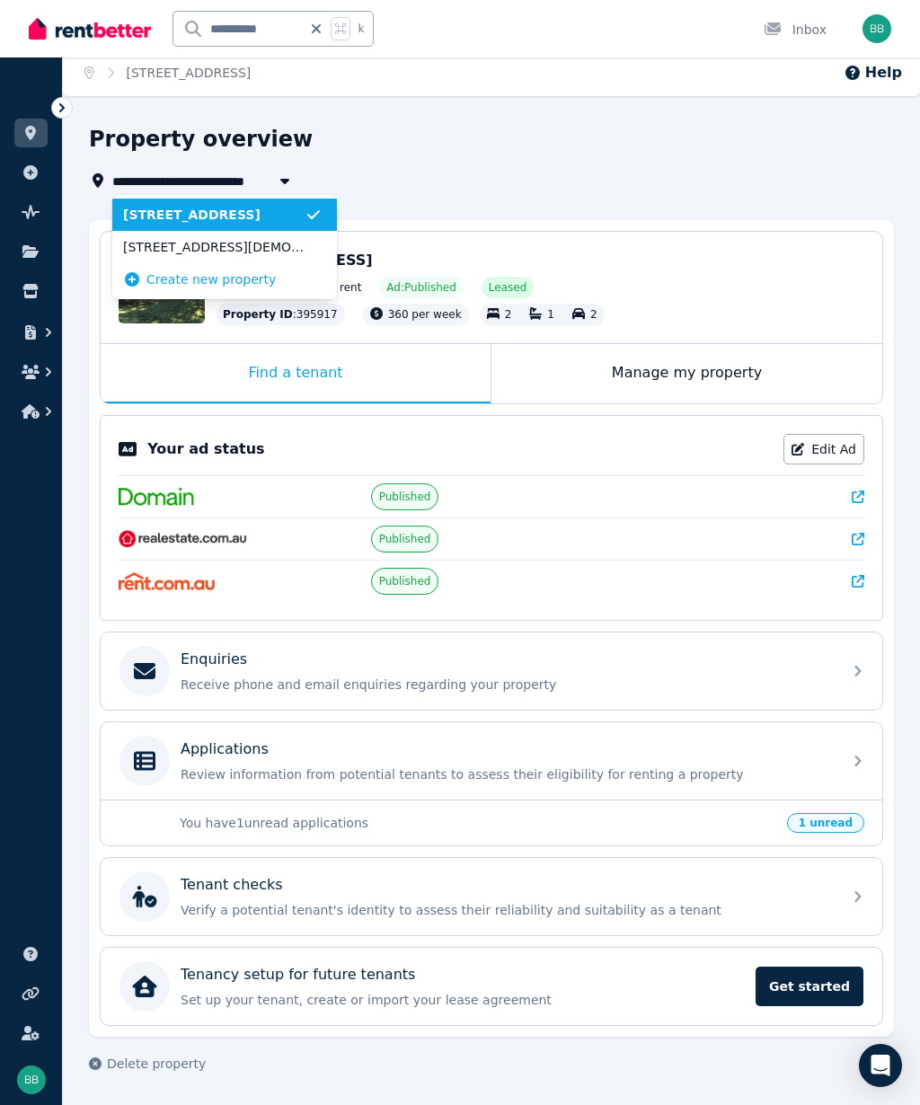
click at [261, 211] on span "[STREET_ADDRESS]" at bounding box center [213, 215] width 181 height 18
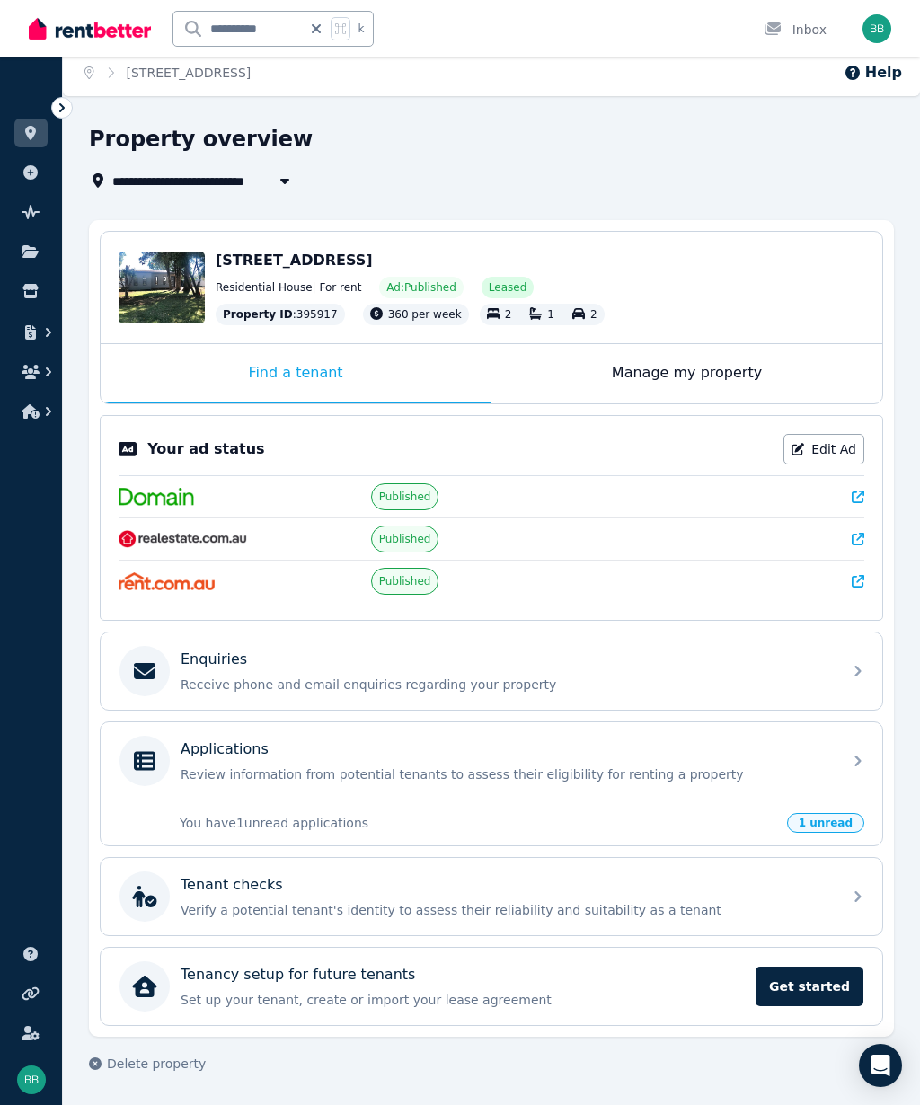
scroll to position [0, 0]
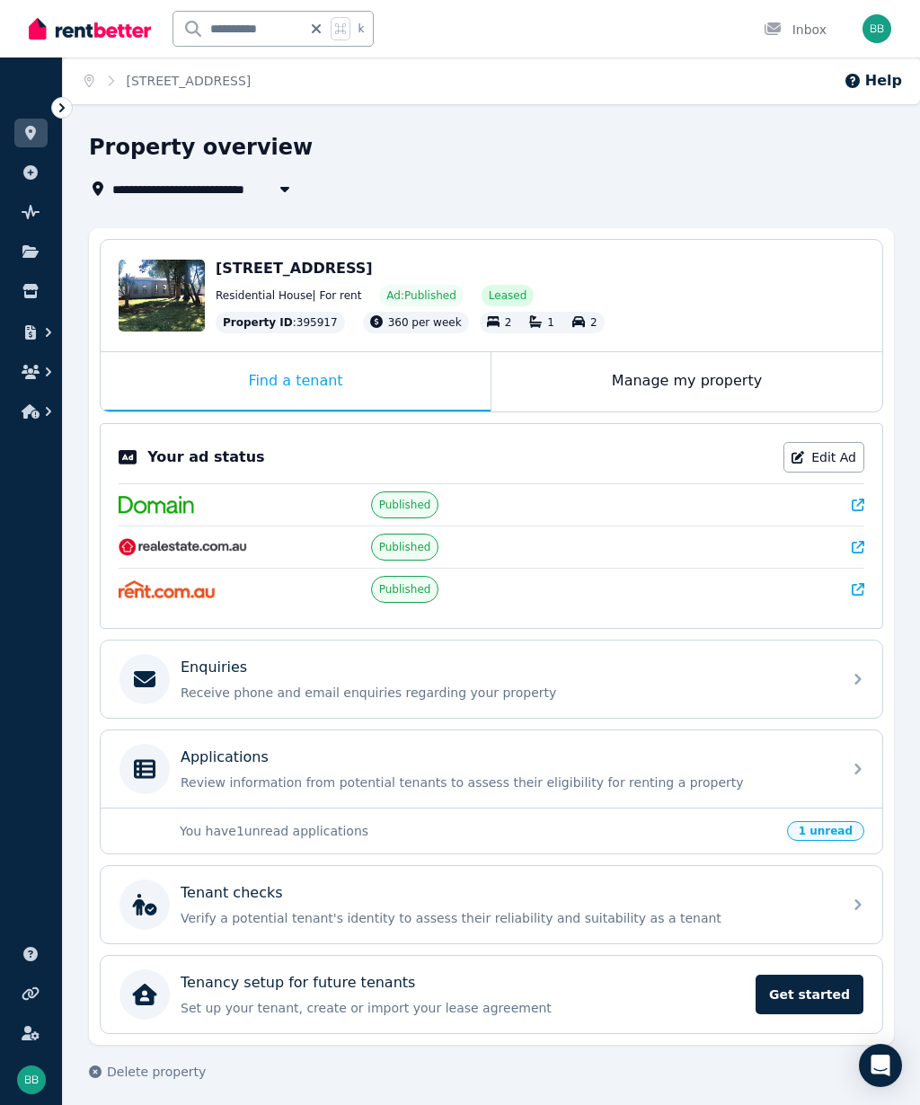
click at [307, 276] on span "[STREET_ADDRESS]" at bounding box center [294, 268] width 157 height 17
click at [305, 266] on span "[STREET_ADDRESS]" at bounding box center [294, 268] width 157 height 17
click at [176, 317] on span "Edit" at bounding box center [185, 315] width 21 height 14
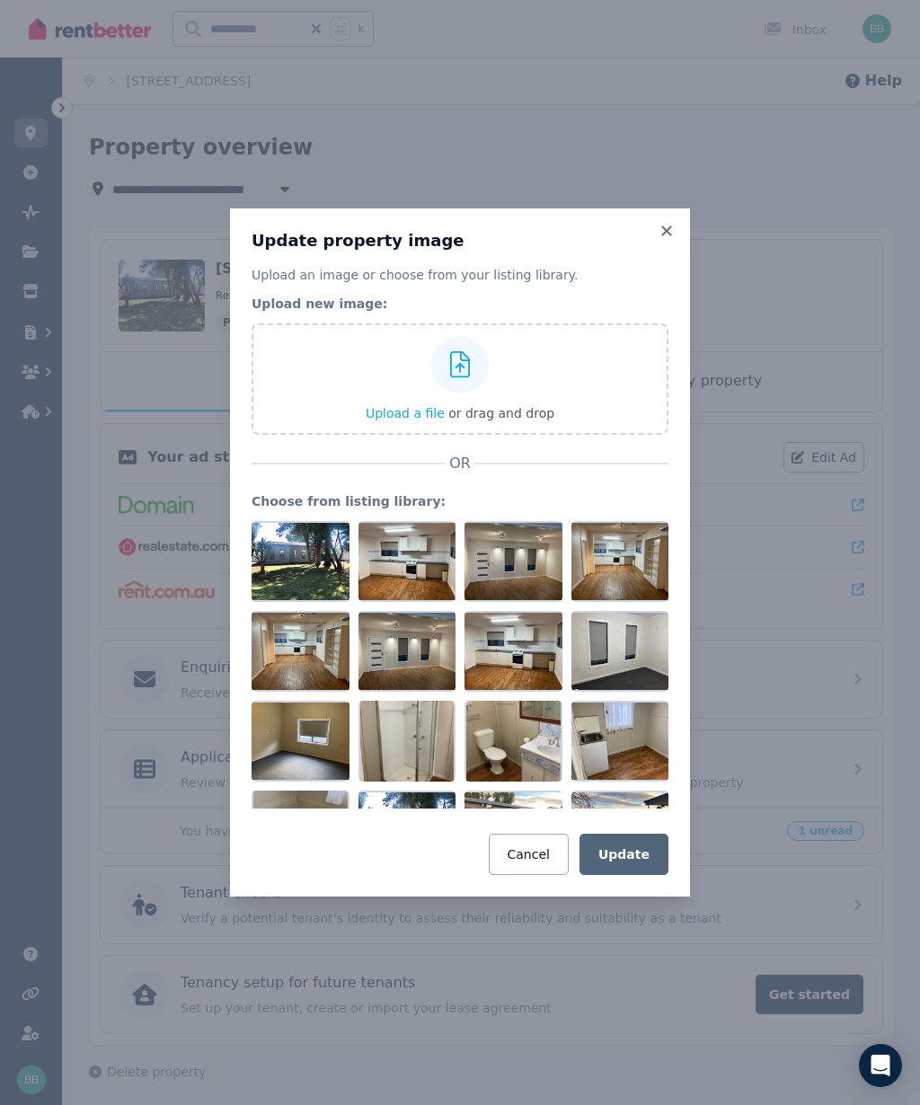
click at [658, 237] on icon at bounding box center [667, 231] width 18 height 16
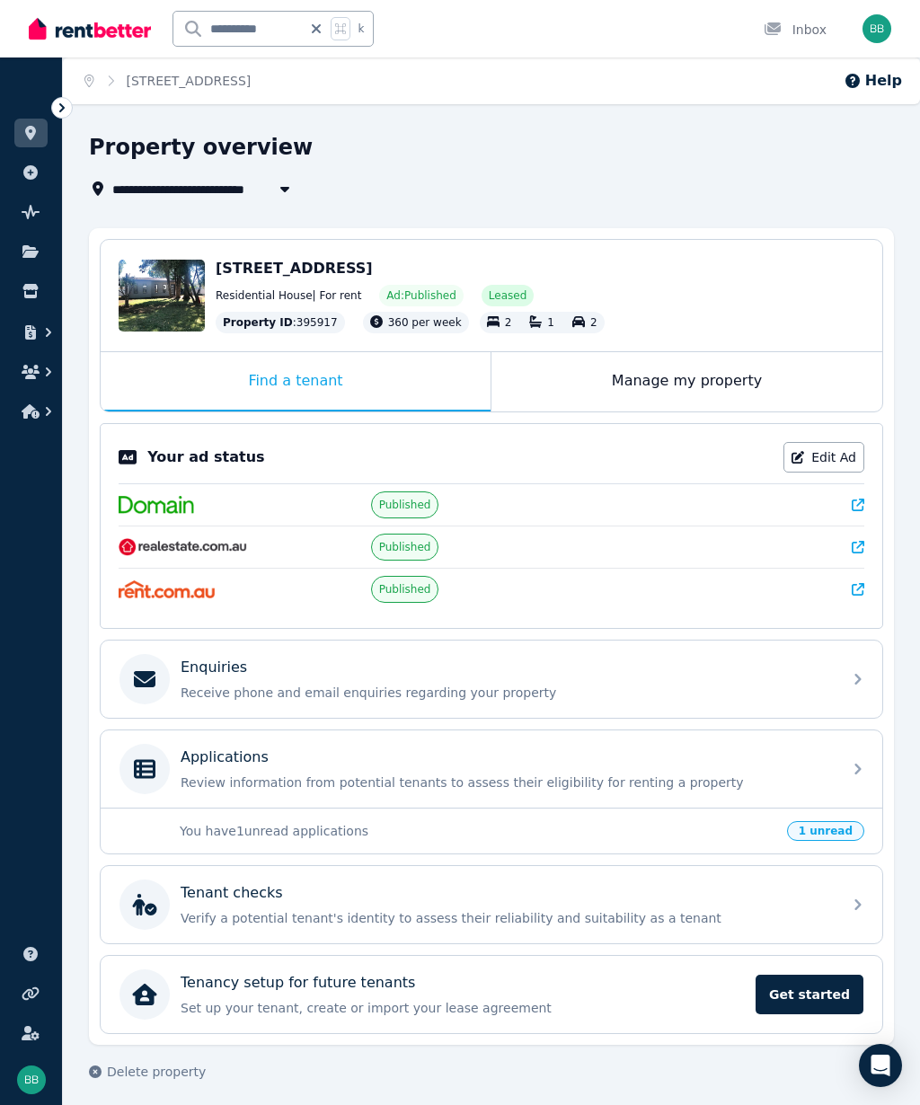
click at [831, 463] on link "Edit Ad" at bounding box center [823, 457] width 81 height 31
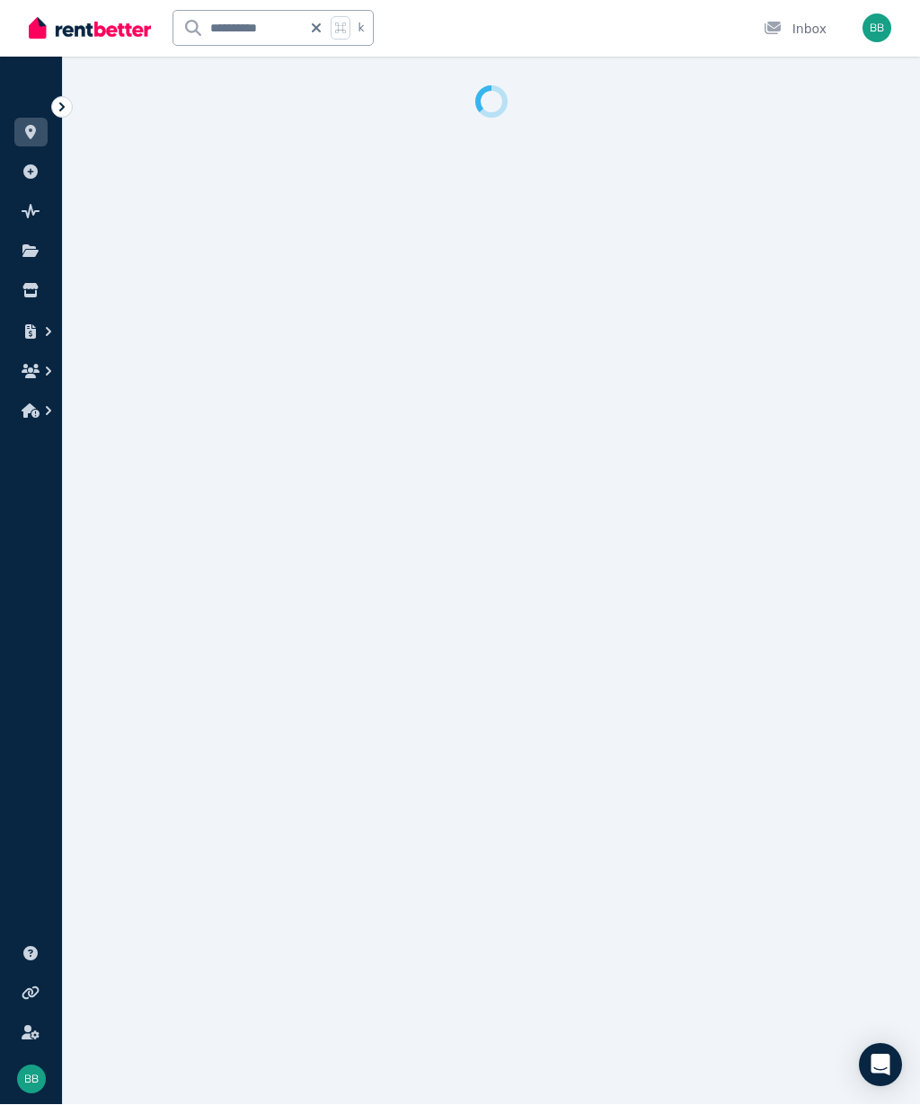
scroll to position [1, 0]
select select "**********"
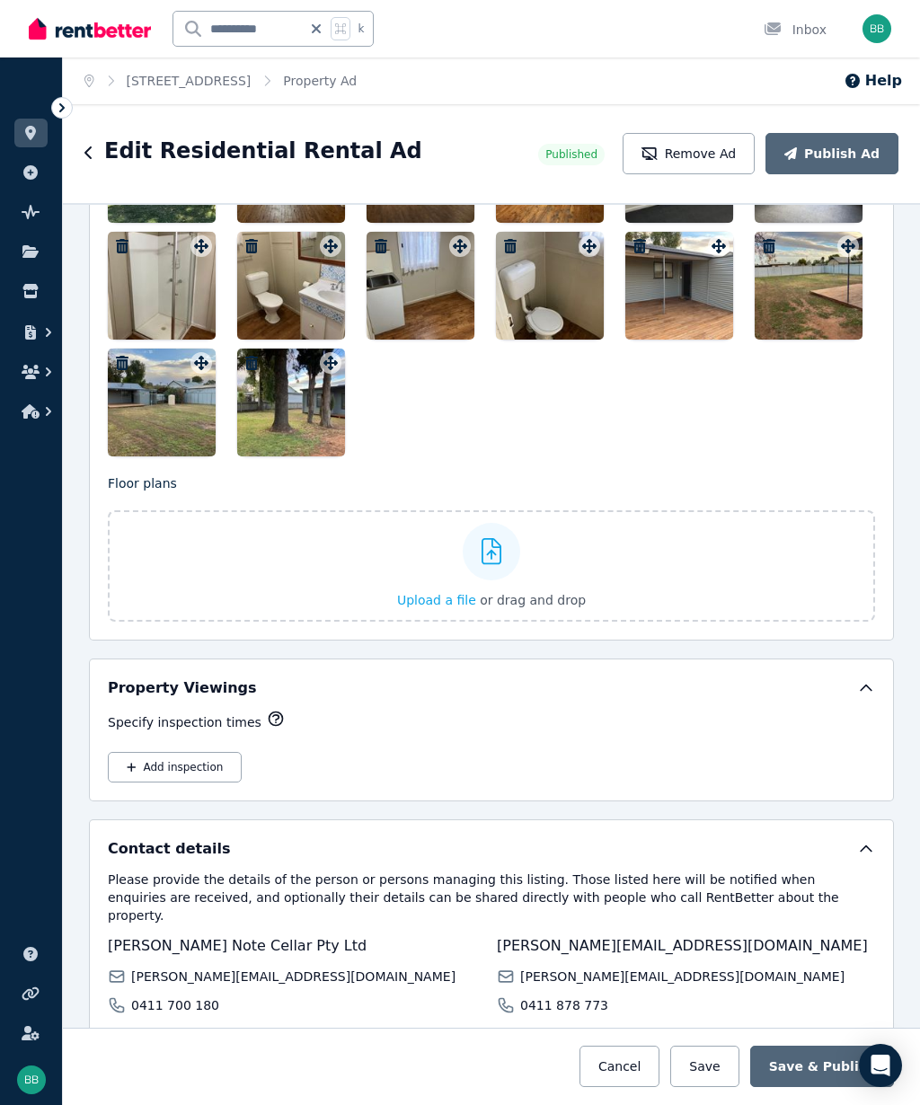
scroll to position [2432, 0]
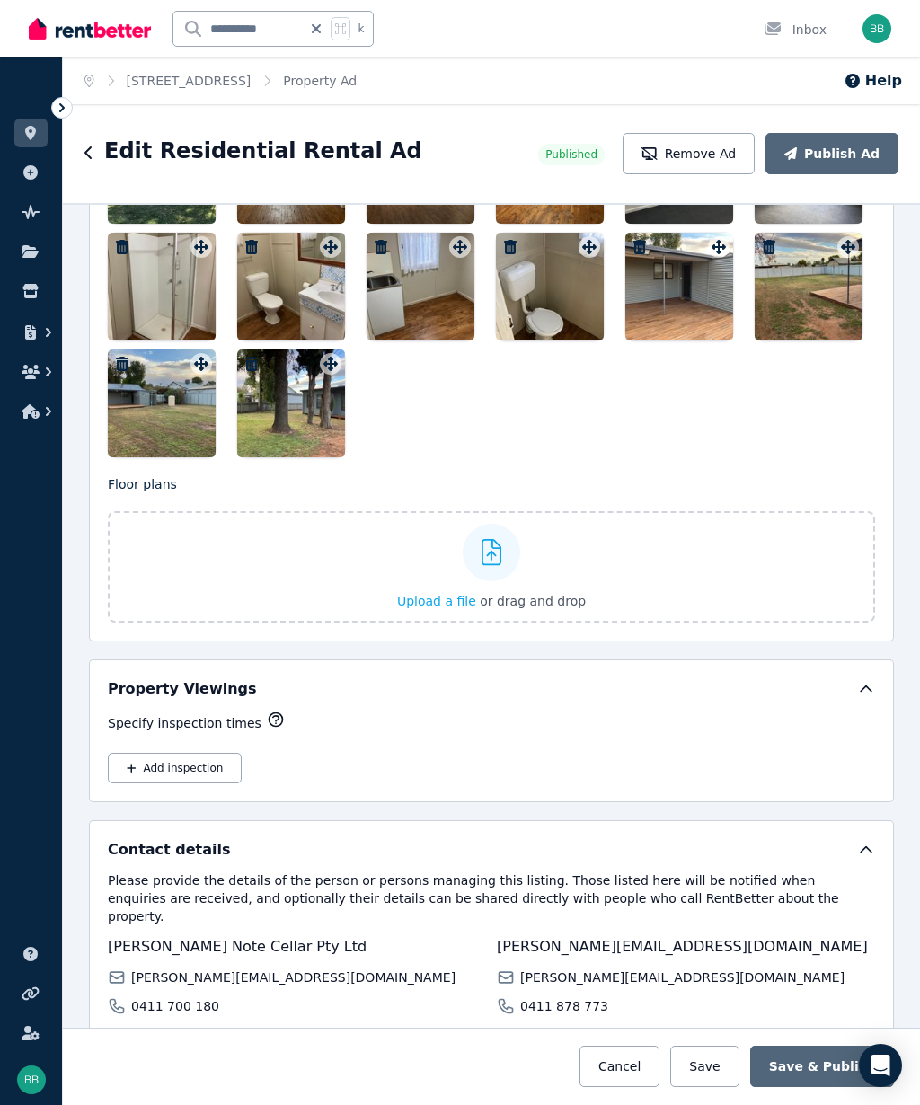
click at [696, 147] on button "Remove Ad" at bounding box center [689, 153] width 132 height 41
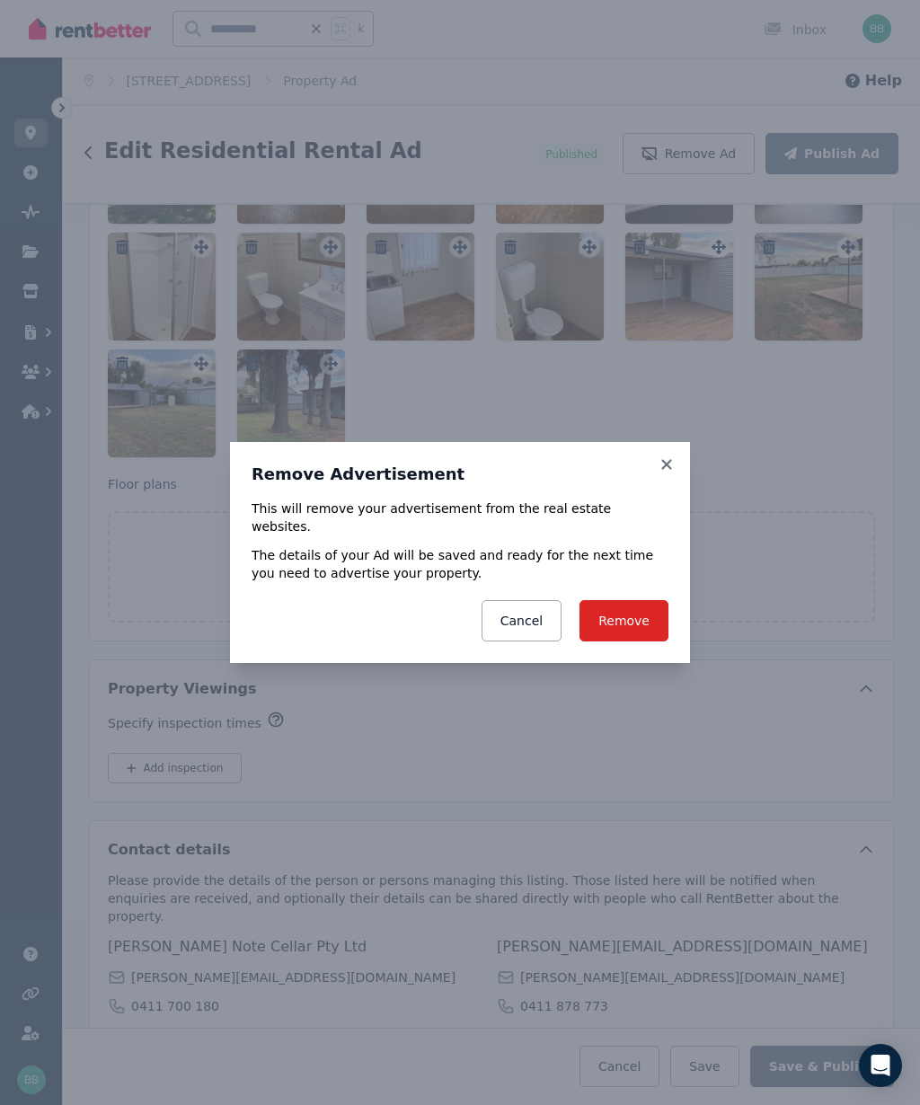
click at [639, 617] on button "Remove" at bounding box center [623, 620] width 89 height 41
